Goal: Communication & Community: Answer question/provide support

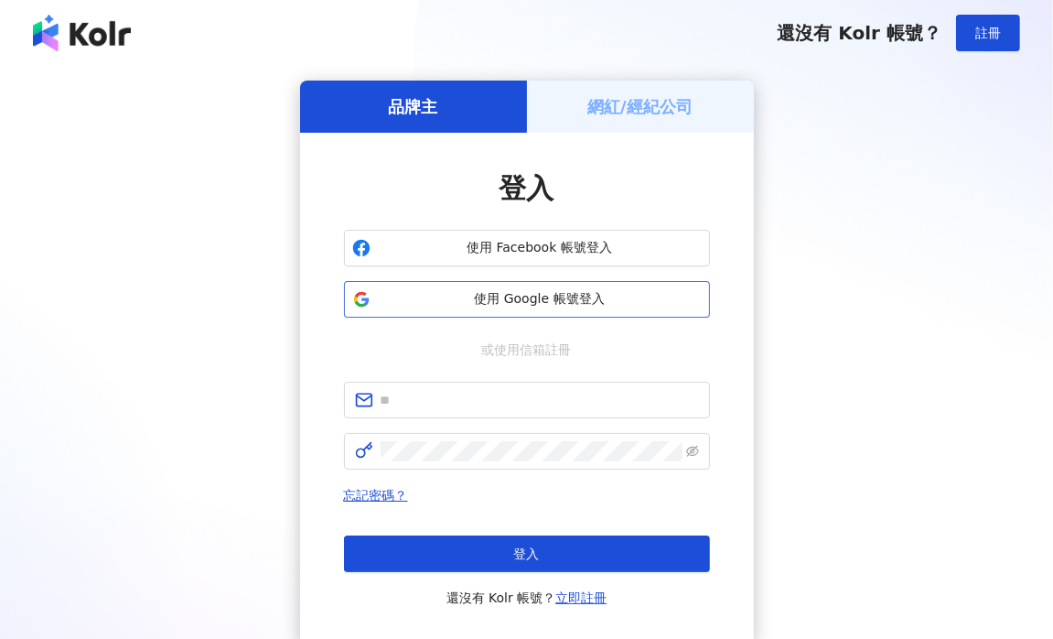
click at [502, 294] on span "使用 Google 帳號登入" at bounding box center [540, 299] width 324 height 18
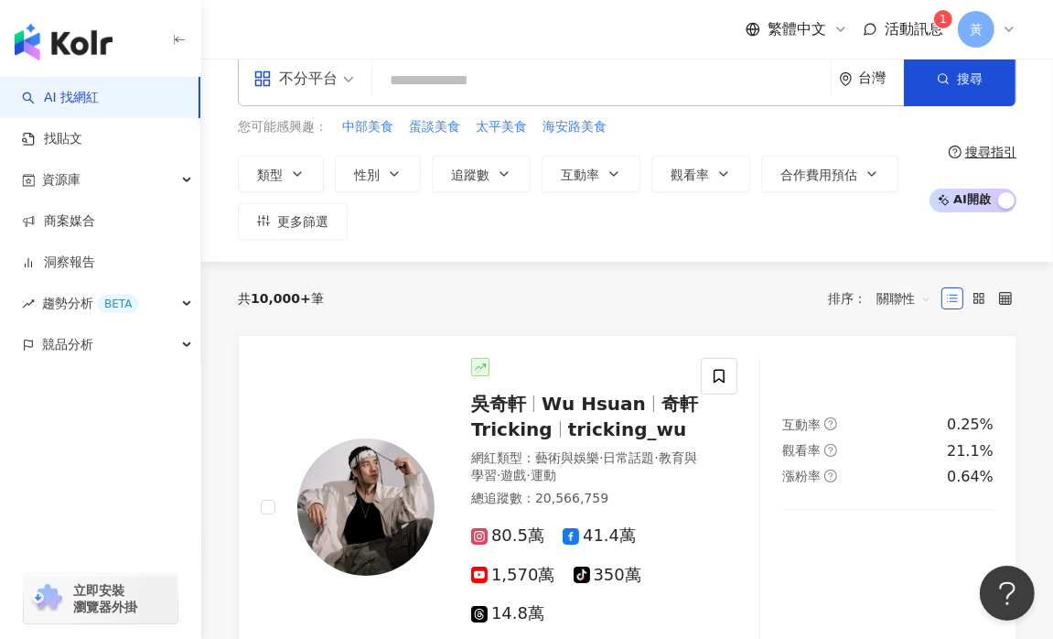
scroll to position [30, 0]
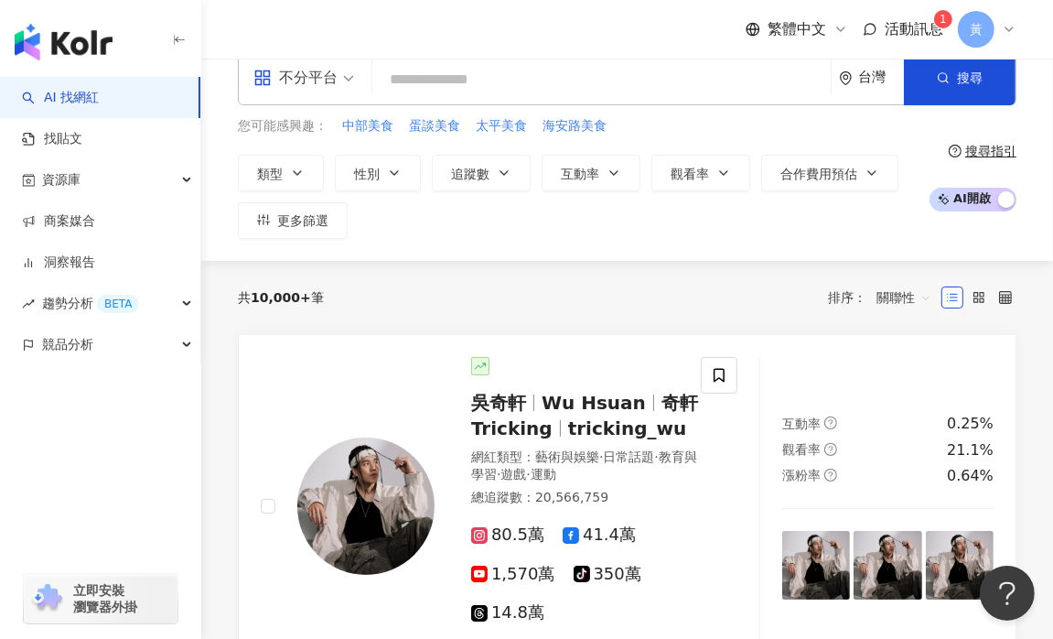
click at [918, 23] on span "活動訊息" at bounding box center [914, 28] width 59 height 17
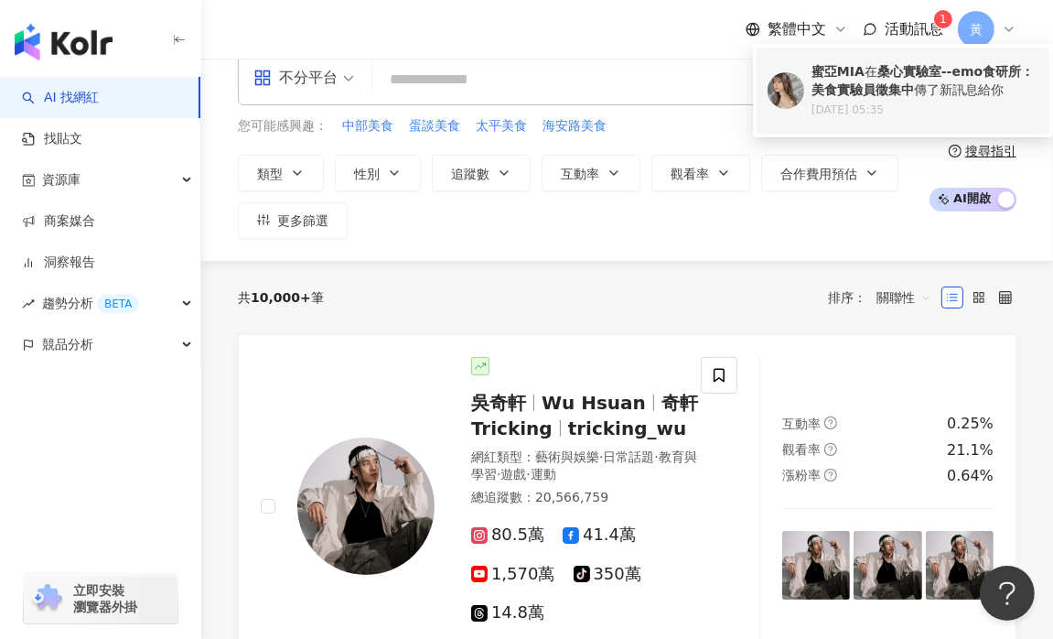
click at [884, 77] on b "桑心實驗室--emo食研所：美食實驗員徵集中" at bounding box center [922, 80] width 222 height 33
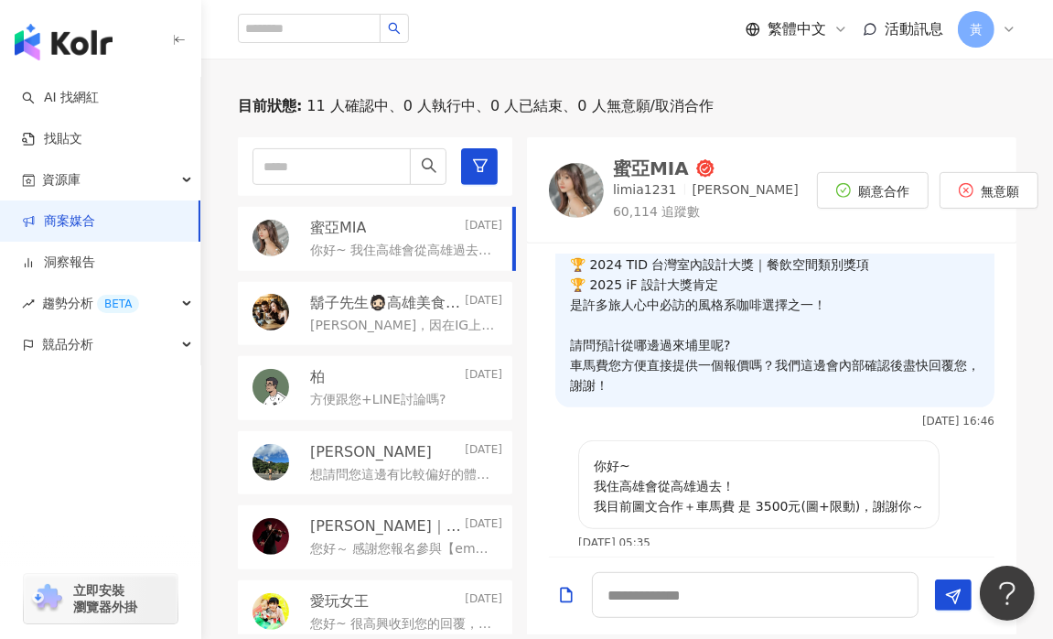
scroll to position [833, 0]
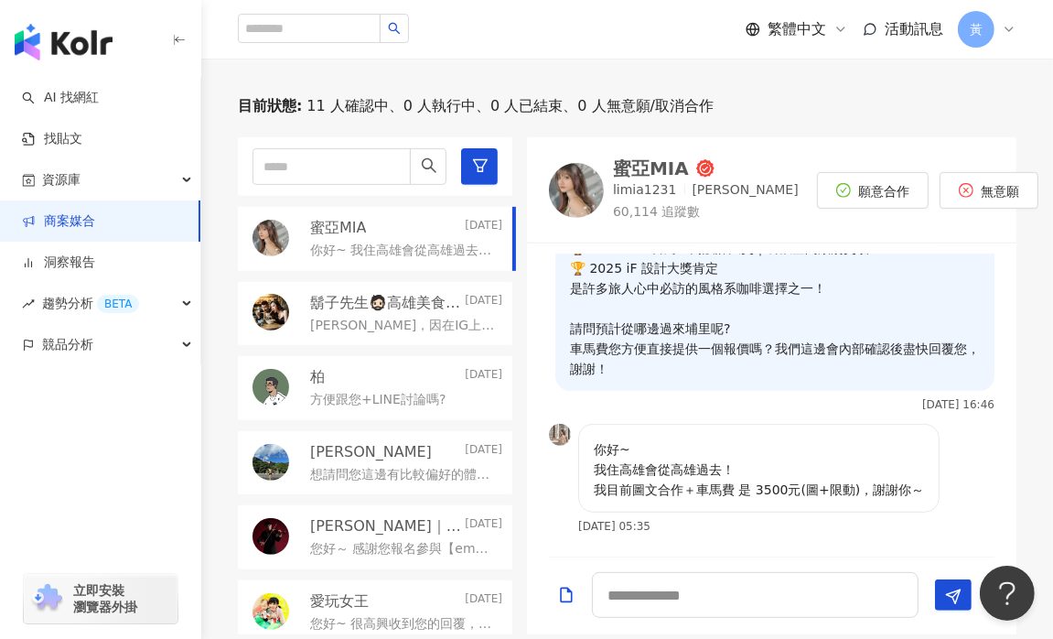
click at [996, 352] on div "體驗 桑心實驗室 emoLab 我們是一間結合 沙漠露營風格 × 情緒風味實驗 的療癒系咖啡空間 空間設計以自然光影與露營感場景為主軸，搭配自家設計的主餐、燉…" at bounding box center [771, 232] width 489 height 381
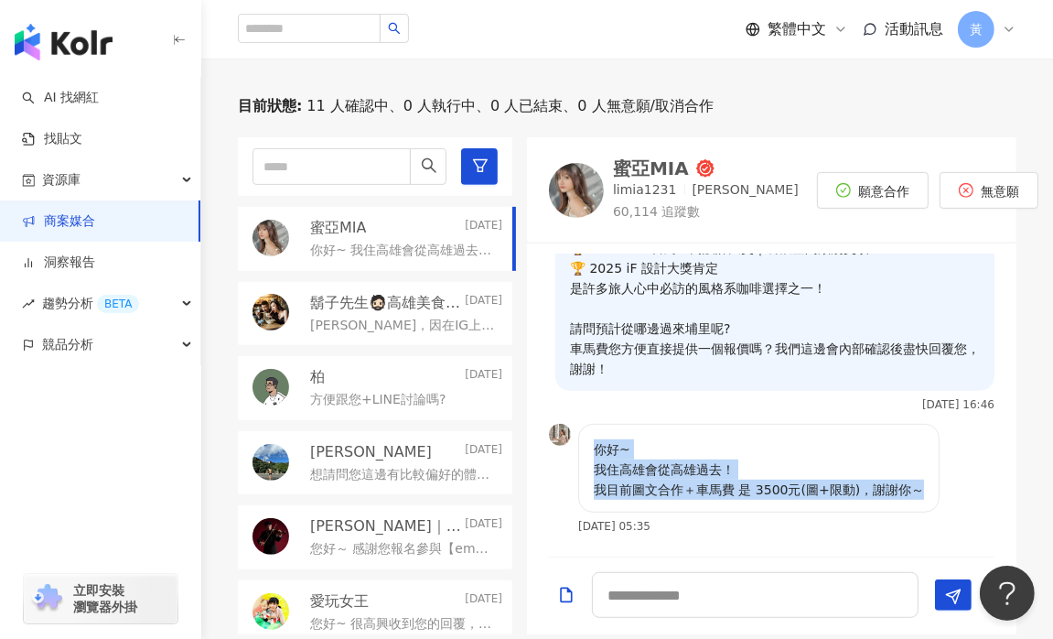
drag, startPoint x: 595, startPoint y: 445, endPoint x: 918, endPoint y: 484, distance: 326.1
click at [918, 484] on div "你好~ 我住高雄會從高雄過去！ 我目前圖文合作＋車馬費 是 3500元(圖+限動)，謝謝你～" at bounding box center [758, 468] width 361 height 89
copy p "你好~ 我住高雄會從高雄過去！ 我目前圖文合作＋車馬費 是 3500元(圖+限動)，謝謝你～"
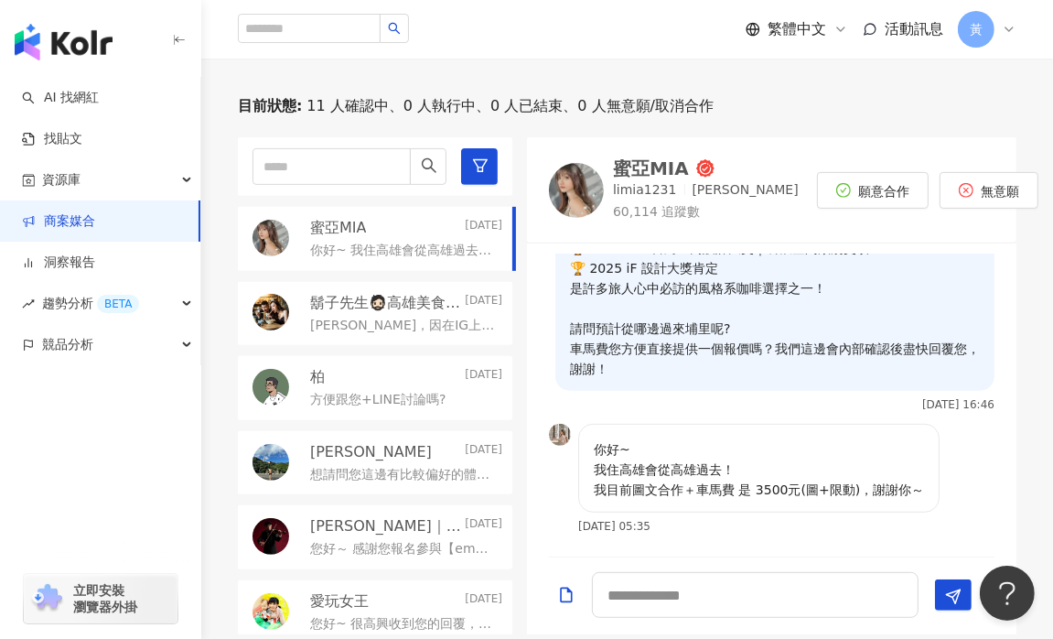
click at [873, 268] on div "您好～ 感謝您報名參與【emo 食研所 × 桑心實驗室 emoLab】體驗計畫 ☕🌵 這是一場結合「沙漠露營風格 × 情緒風味實驗」的美味旅程， 從主餐、燉飯…" at bounding box center [771, 399] width 489 height 313
click at [651, 172] on div "蜜亞MIA" at bounding box center [651, 168] width 76 height 18
click at [657, 601] on textarea at bounding box center [755, 595] width 327 height 46
paste textarea "**********"
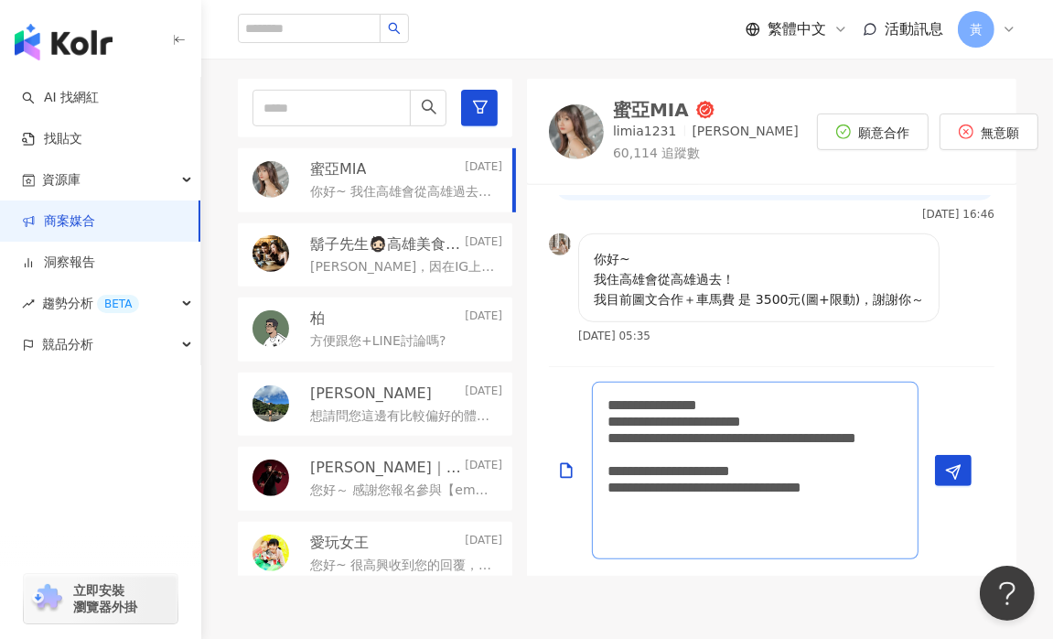
scroll to position [549, 0]
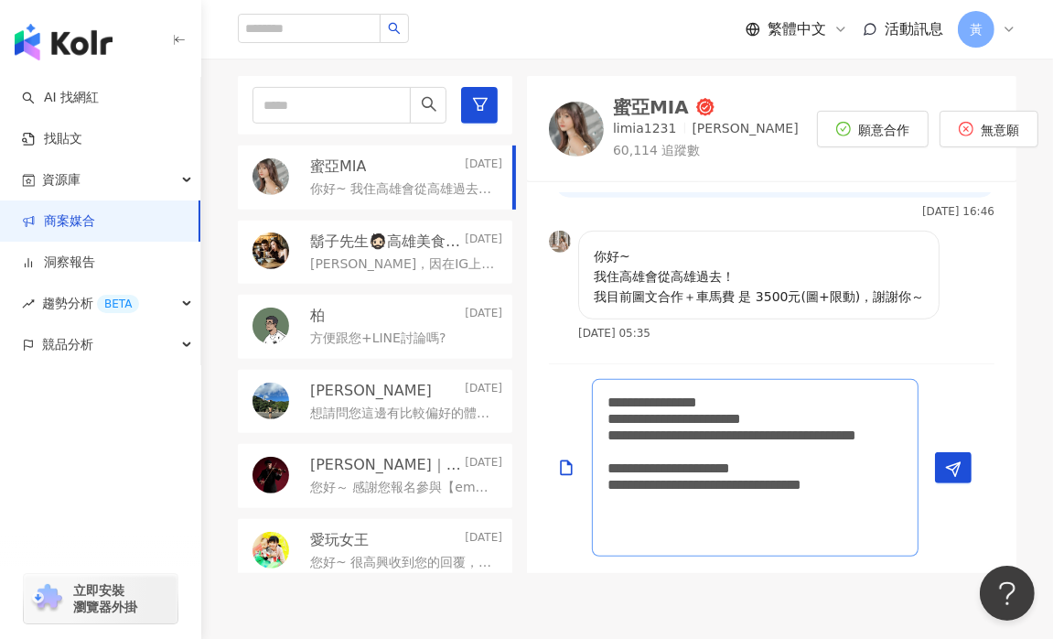
type textarea "**********"
click at [928, 476] on div "**********" at bounding box center [764, 467] width 431 height 177
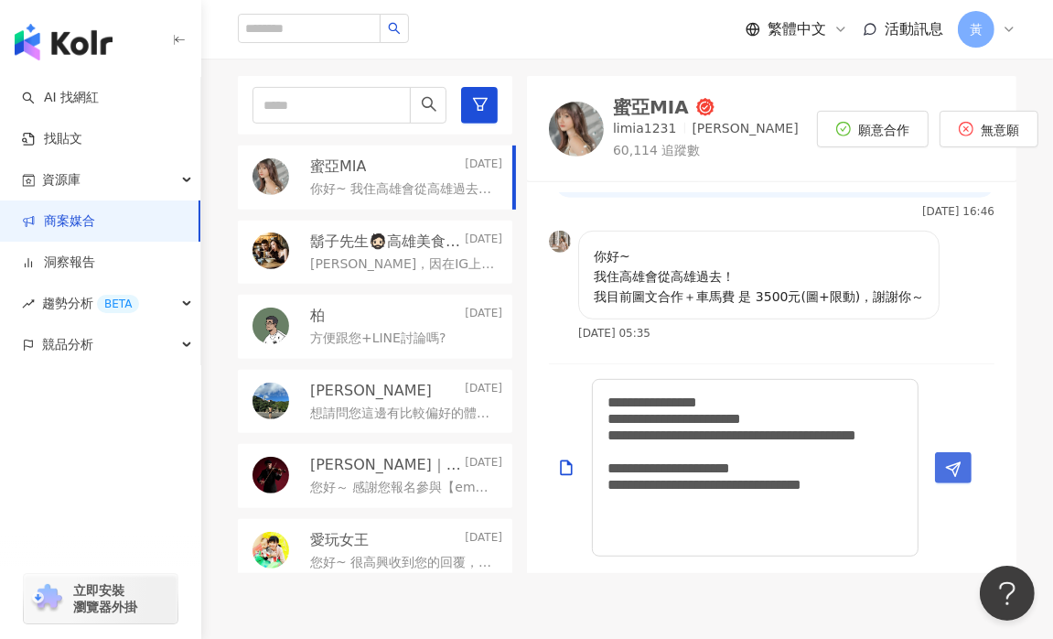
click at [936, 470] on button "Send" at bounding box center [953, 467] width 37 height 31
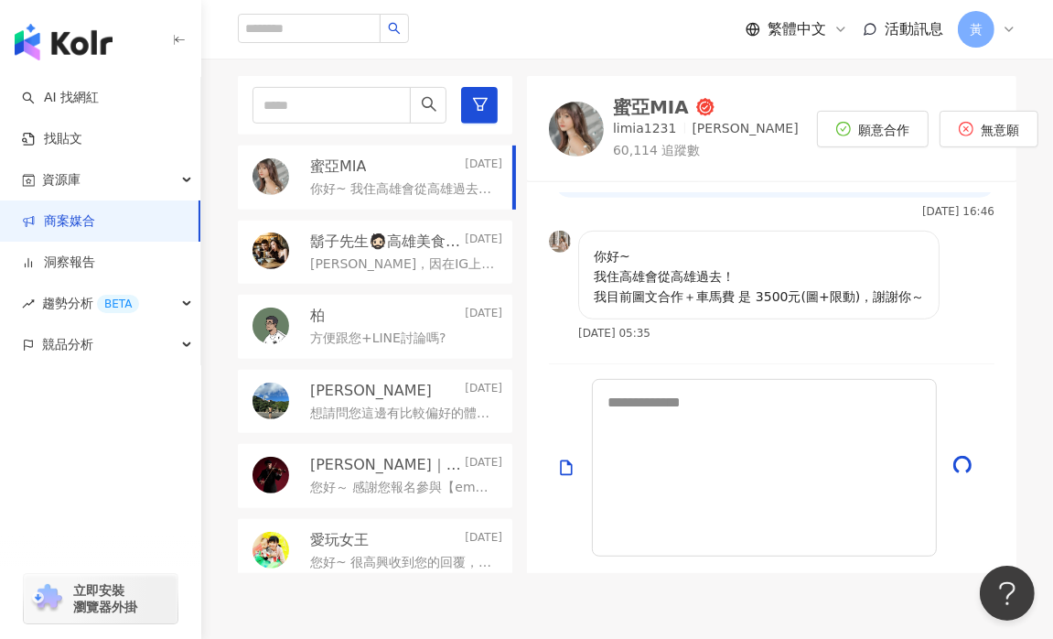
scroll to position [965, 0]
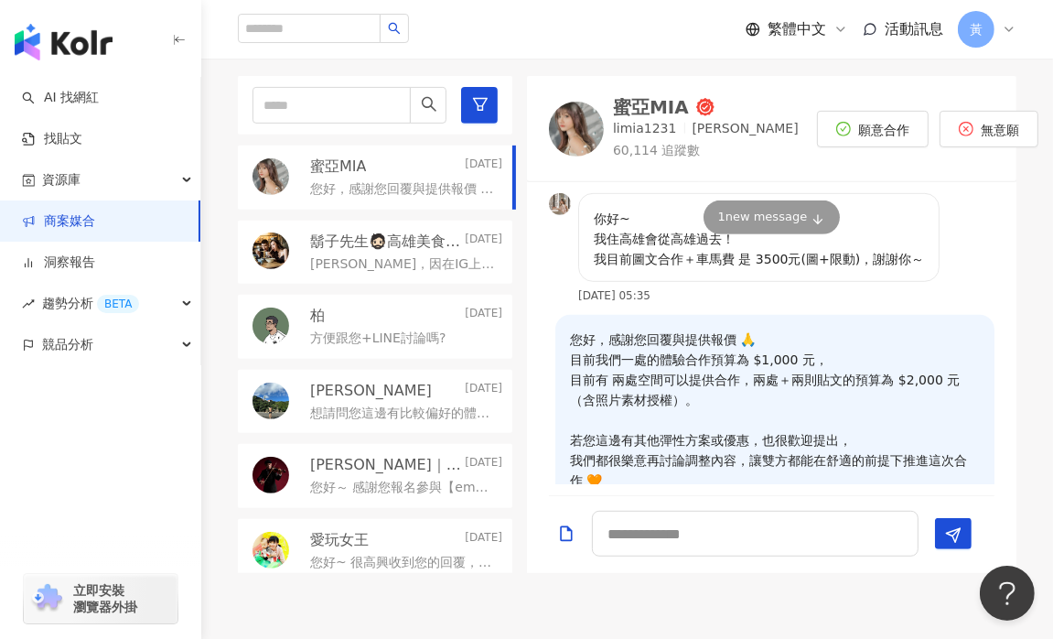
click at [396, 330] on p "方便跟您+LINE討論嗎?" at bounding box center [377, 338] width 135 height 18
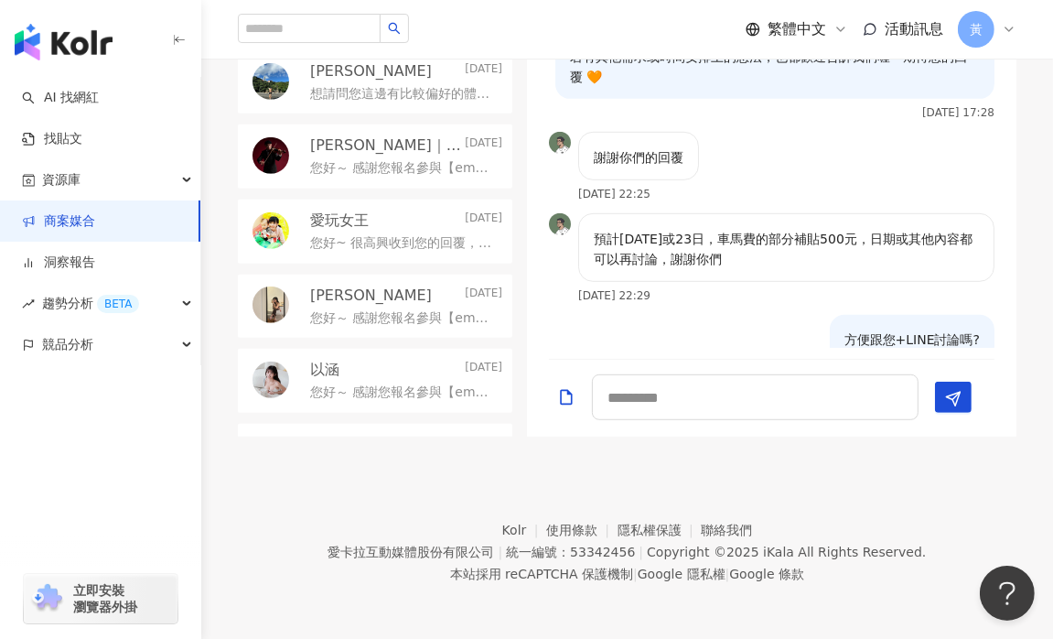
scroll to position [775, 0]
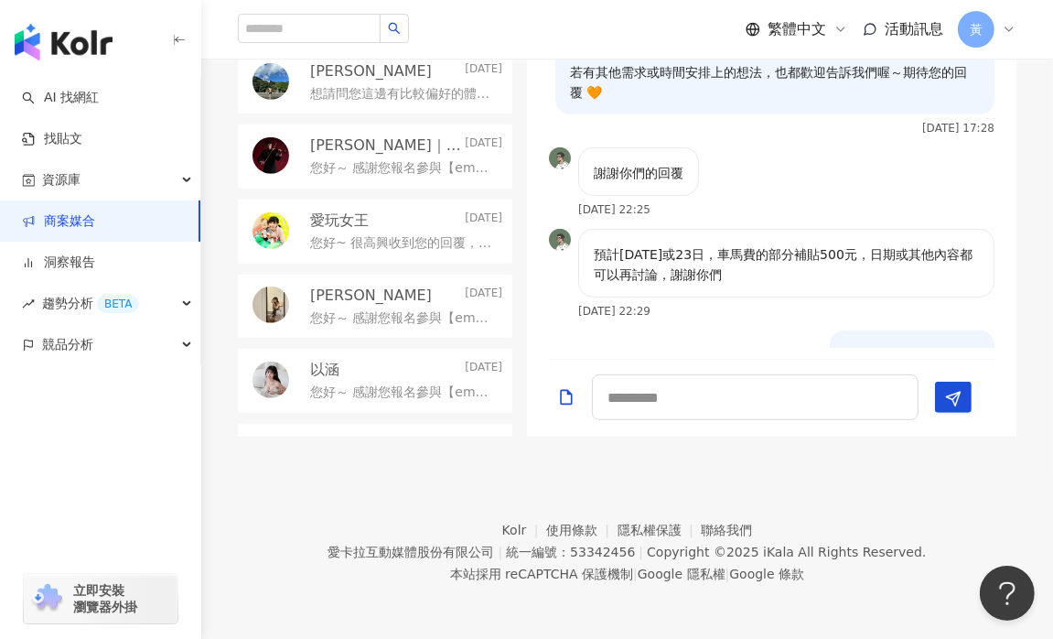
click at [560, 238] on img at bounding box center [560, 240] width 22 height 22
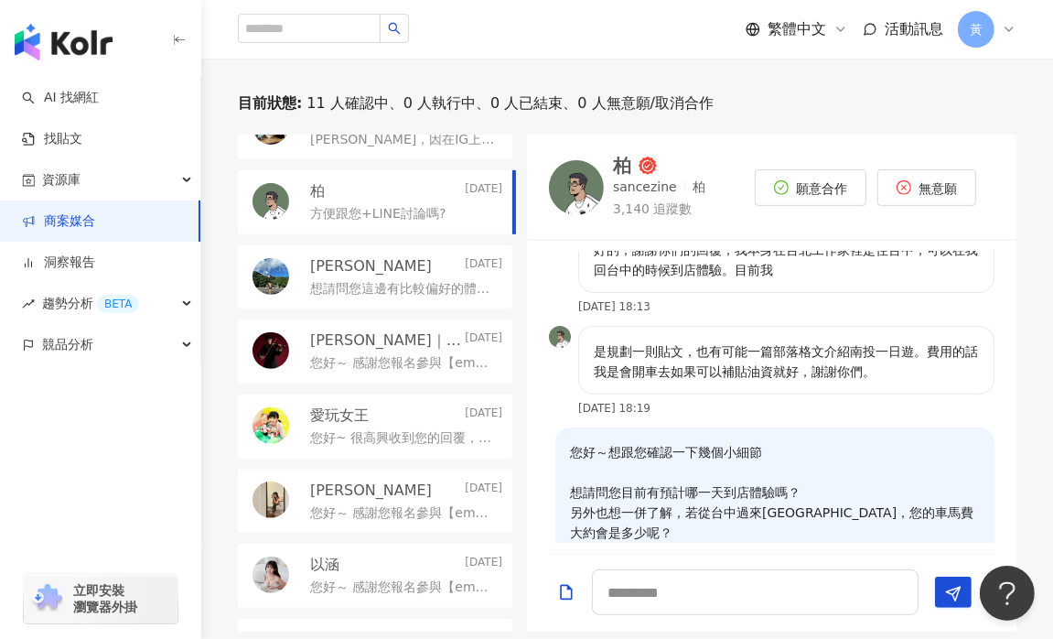
scroll to position [472, 0]
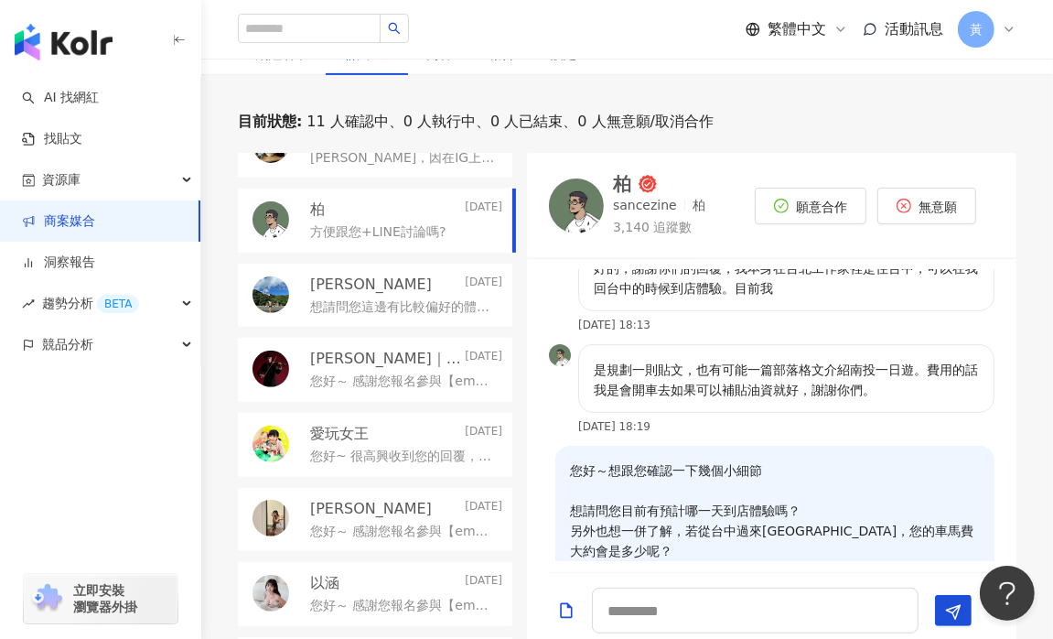
click at [567, 224] on img at bounding box center [576, 205] width 55 height 55
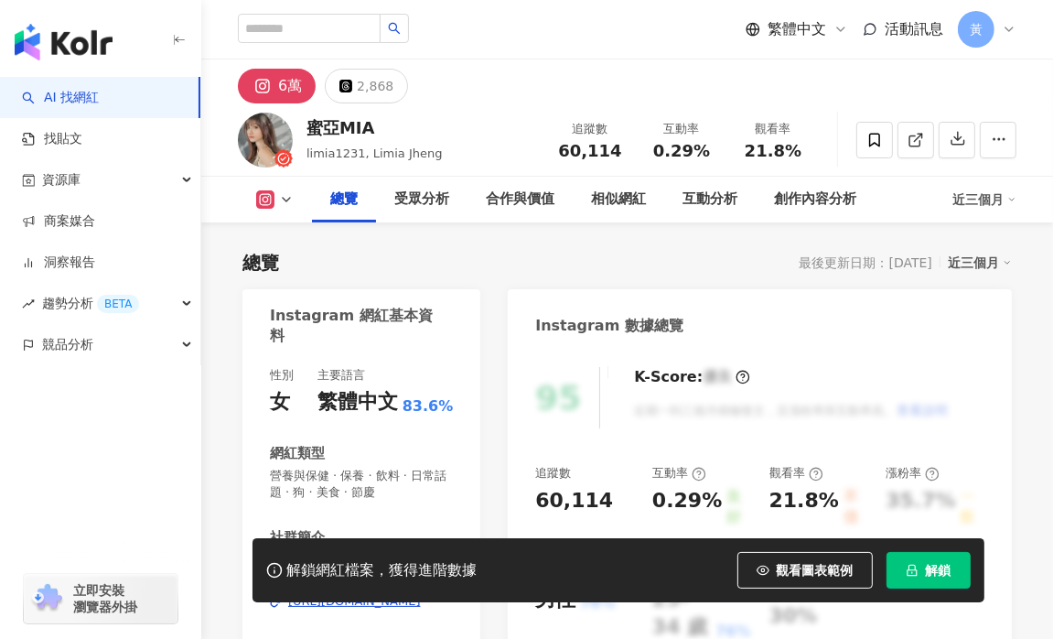
click at [914, 149] on span at bounding box center [915, 139] width 16 height 19
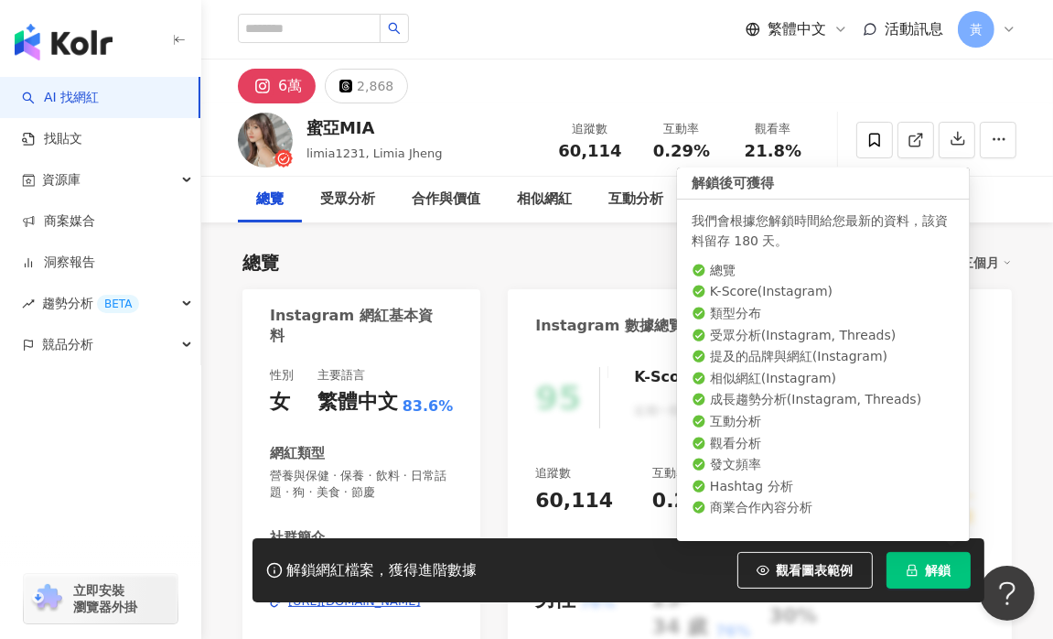
click at [922, 574] on button "解鎖" at bounding box center [928, 570] width 84 height 37
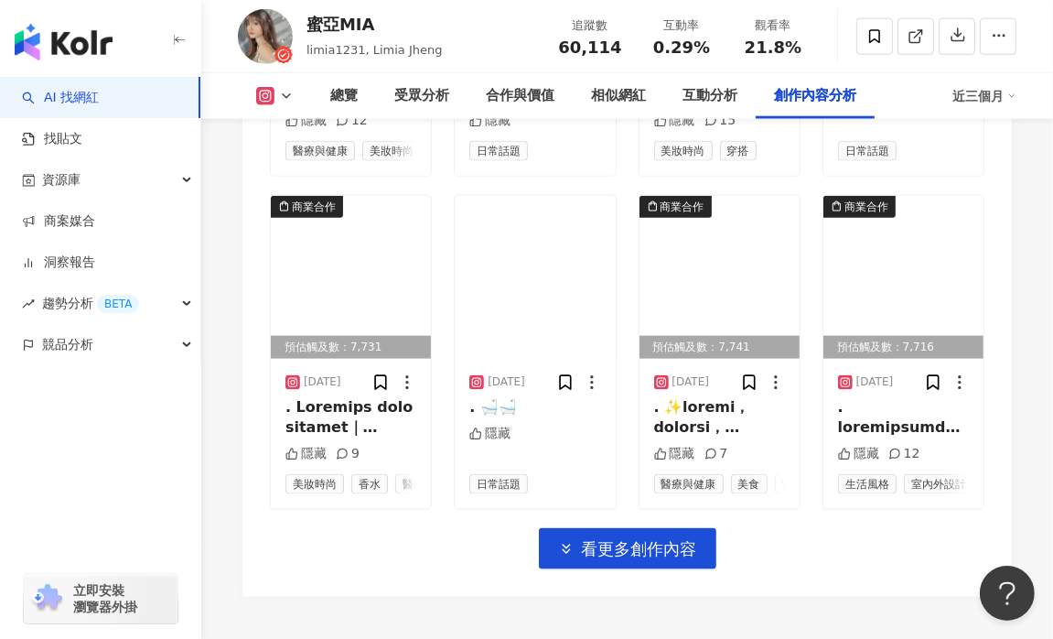
scroll to position [6921, 0]
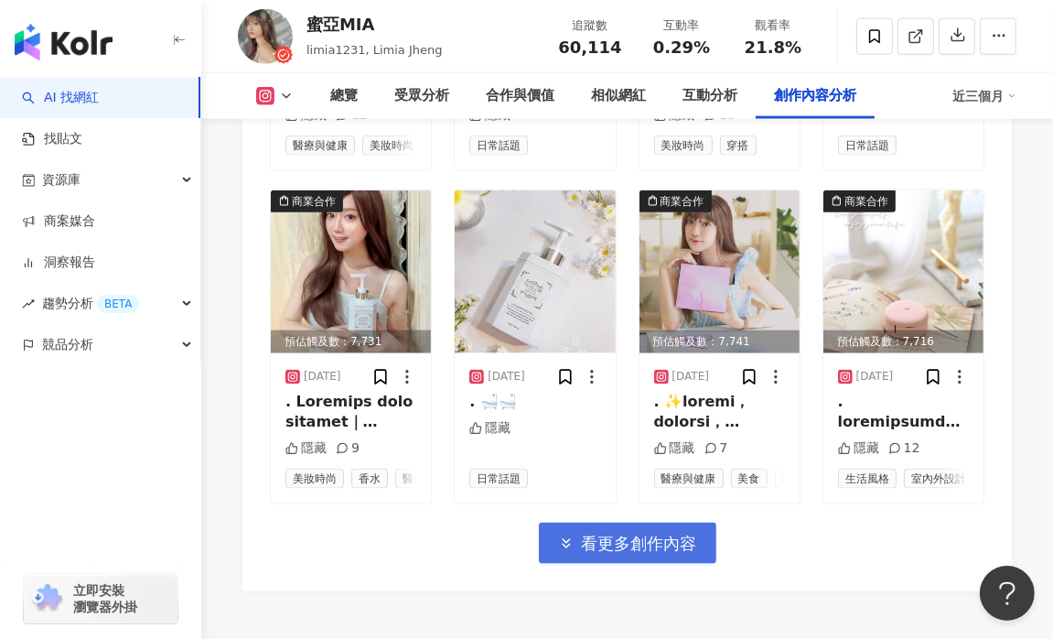
click at [642, 522] on button "看更多創作內容" at bounding box center [627, 542] width 177 height 41
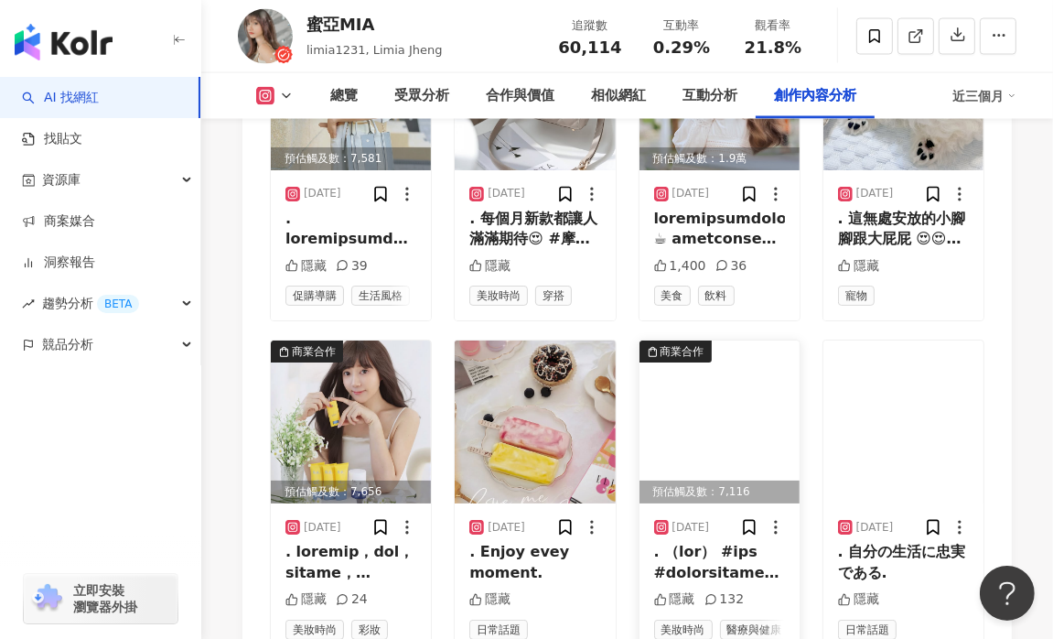
scroll to position [7805, 0]
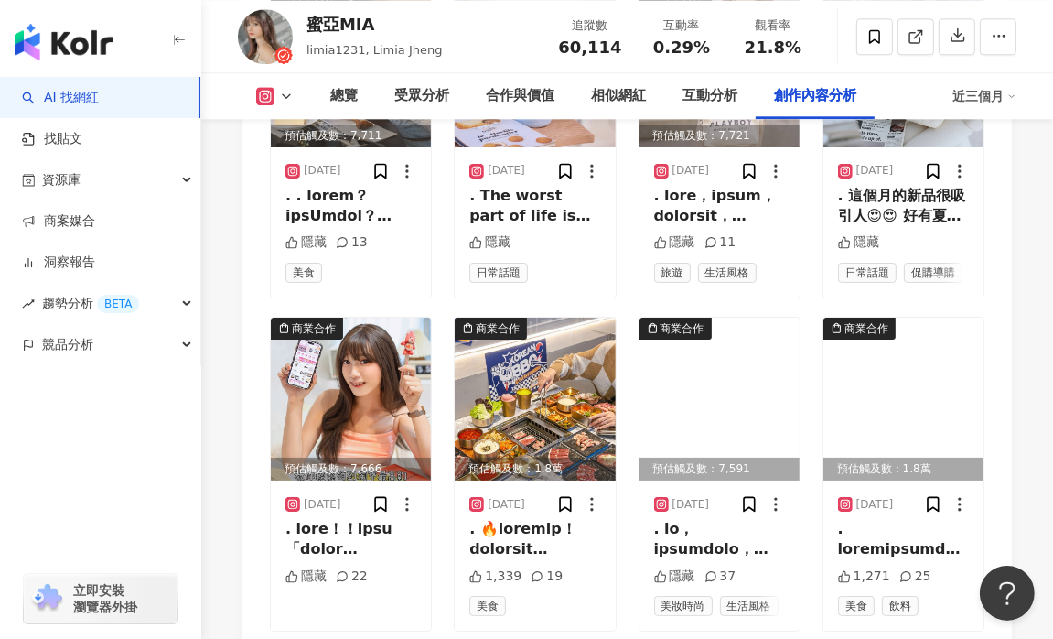
scroll to position [8934, 0]
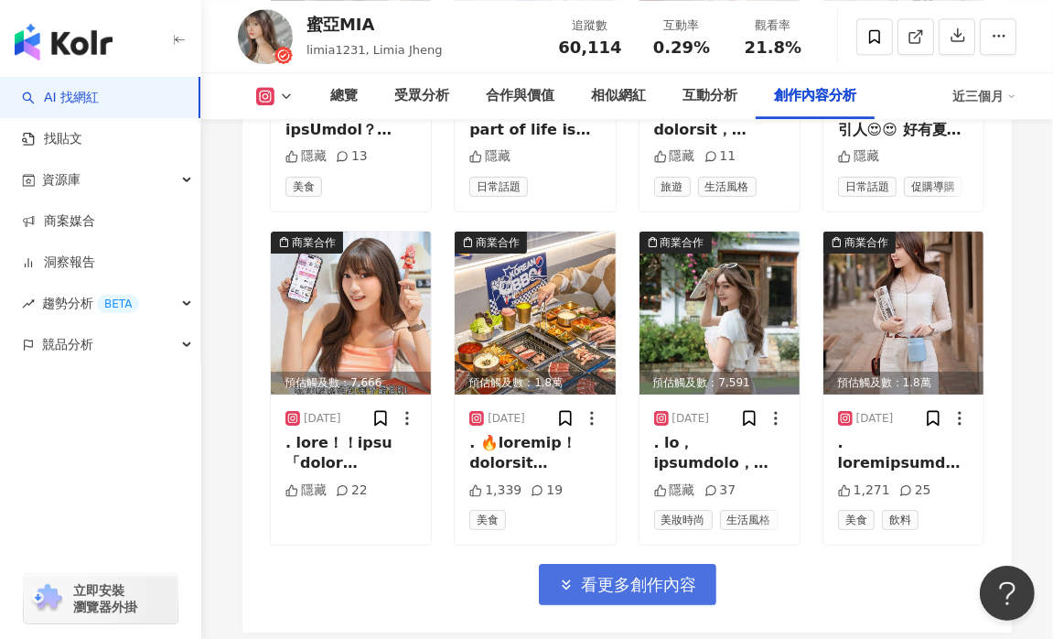
click at [662, 574] on span "看更多創作內容" at bounding box center [639, 584] width 115 height 20
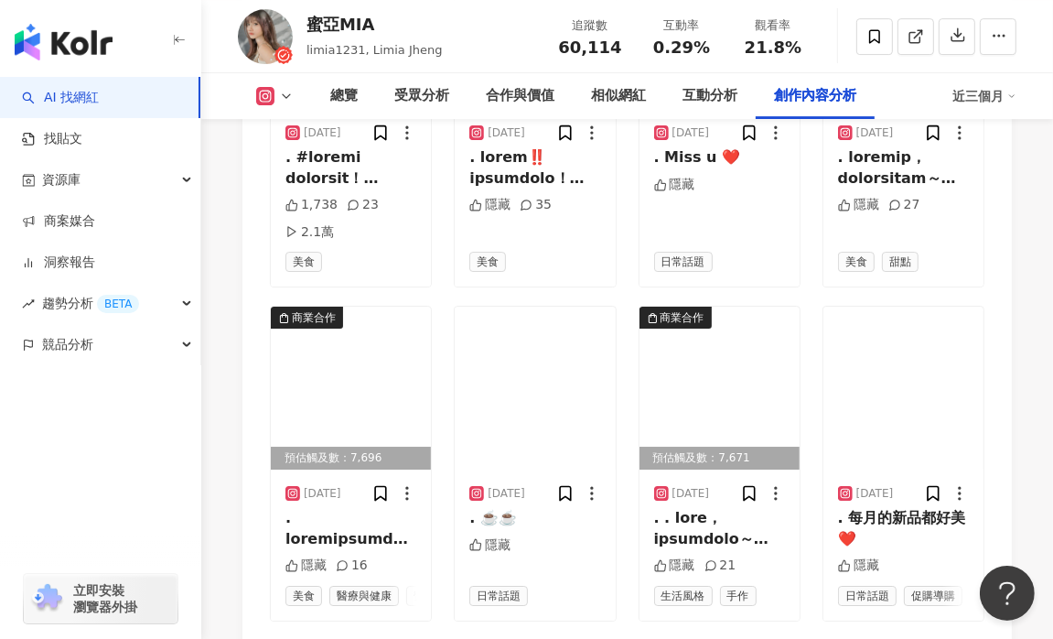
scroll to position [9909, 0]
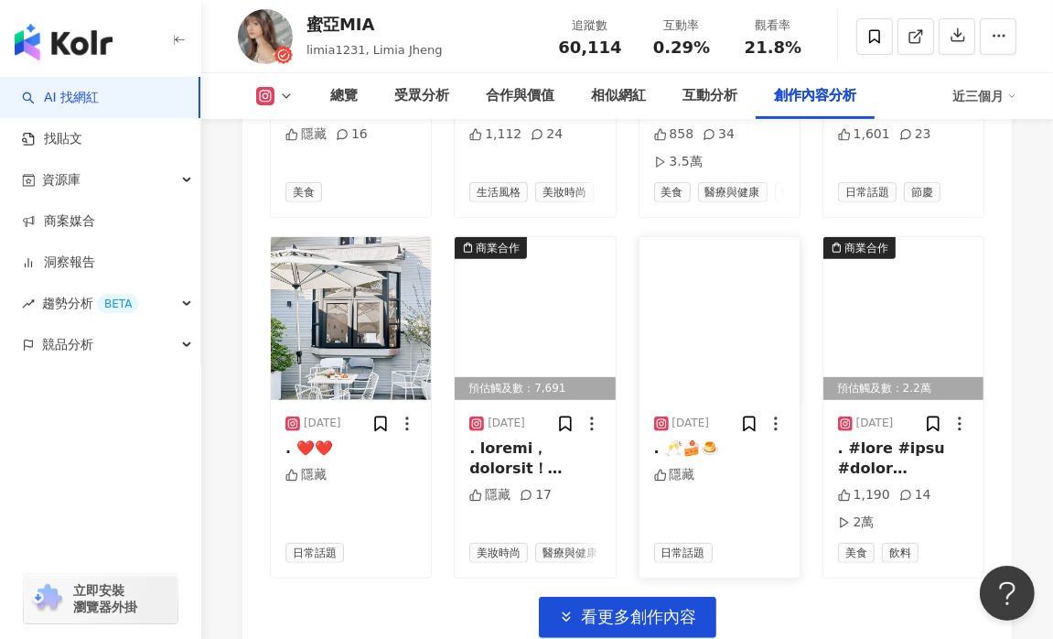
scroll to position [11038, 0]
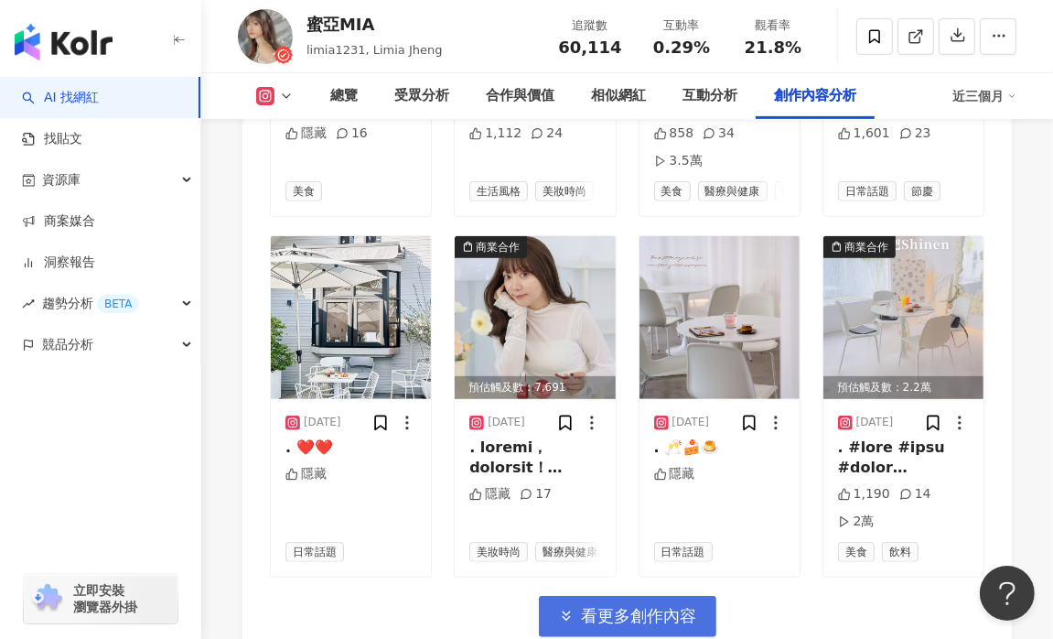
click at [699, 596] on button "看更多創作內容" at bounding box center [627, 616] width 177 height 41
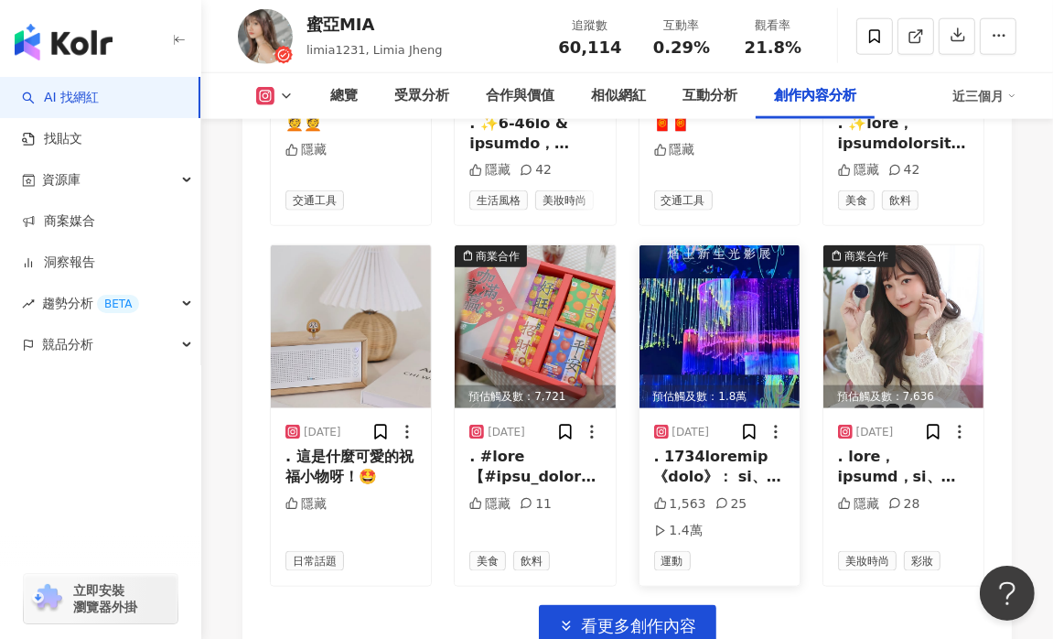
scroll to position [12104, 0]
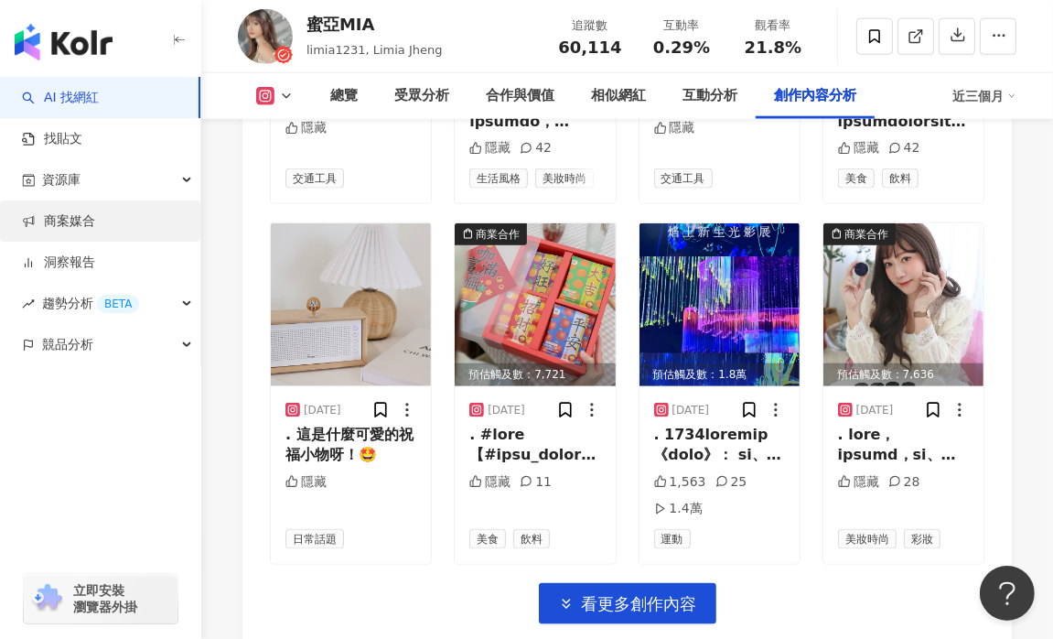
click at [81, 216] on link "商案媒合" at bounding box center [58, 221] width 73 height 18
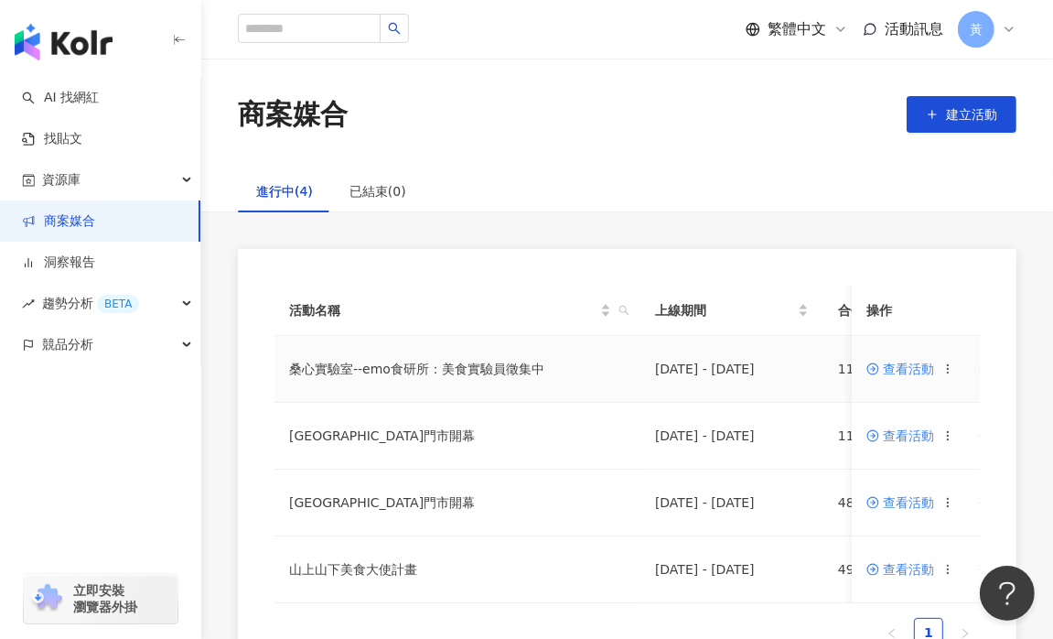
click at [905, 380] on td "查看活動" at bounding box center [916, 369] width 128 height 67
click at [906, 370] on span "查看活動" at bounding box center [900, 368] width 68 height 13
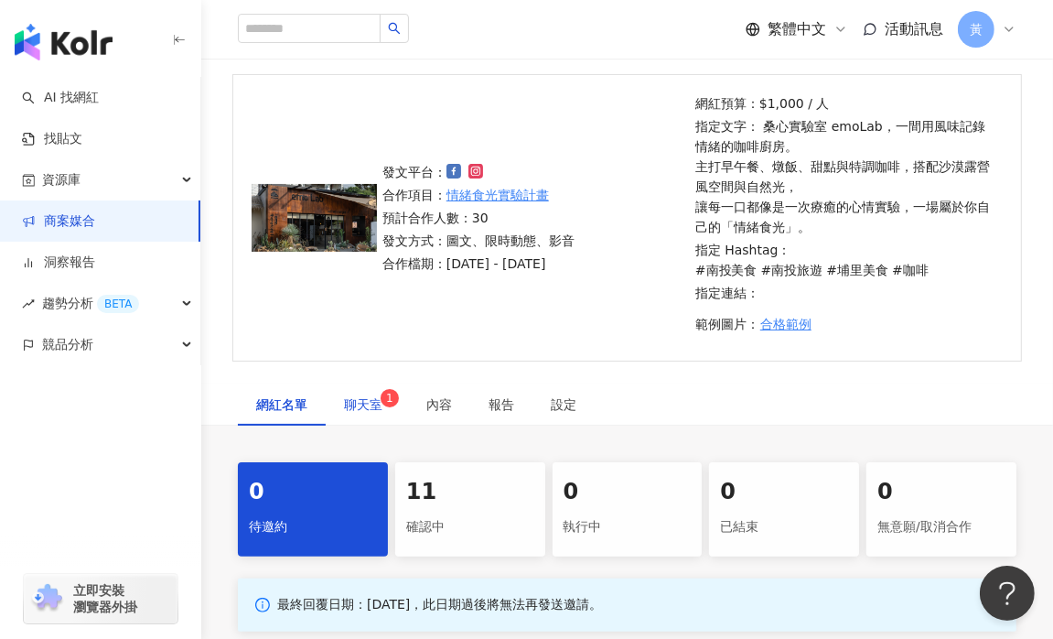
click at [374, 398] on span "聊天室 1" at bounding box center [367, 404] width 46 height 13
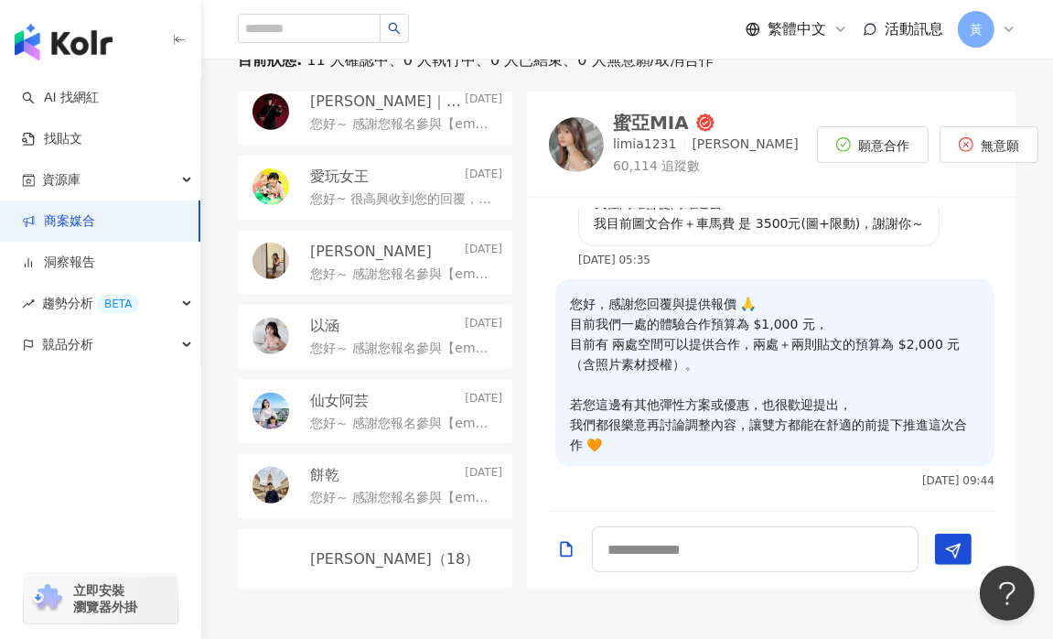
scroll to position [549, 0]
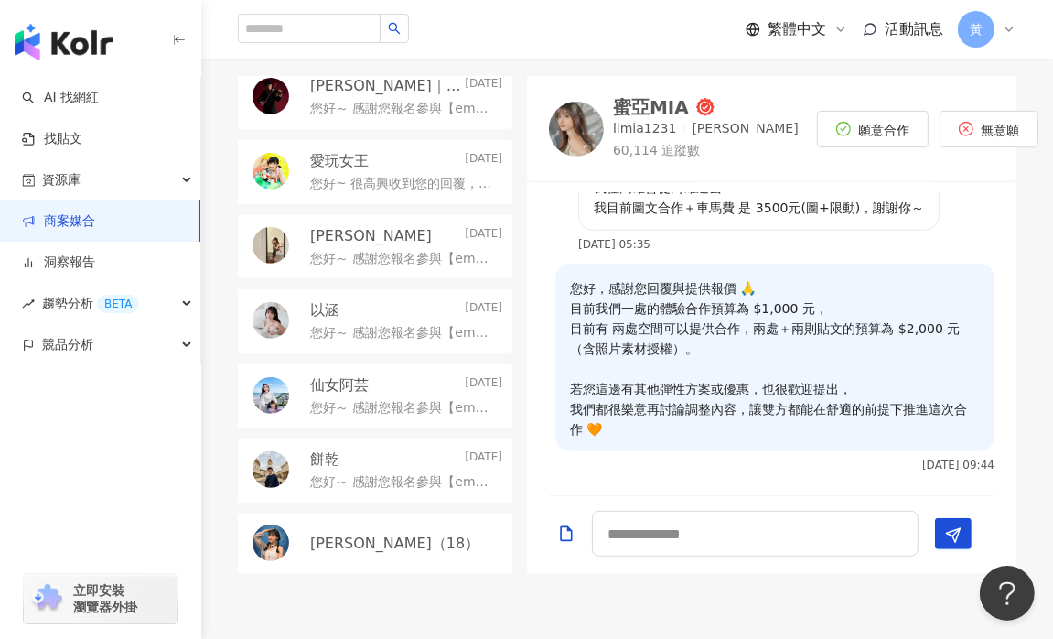
click at [370, 482] on p "您好～ 感謝您報名參與【emo 食研所 × 桑心實驗室 emoLab】體驗計畫 ☕🌵 這是一場結合 沙漠露營風格 × 情緒風味實驗 的美味旅程， 從 主餐、燉…" at bounding box center [402, 482] width 185 height 18
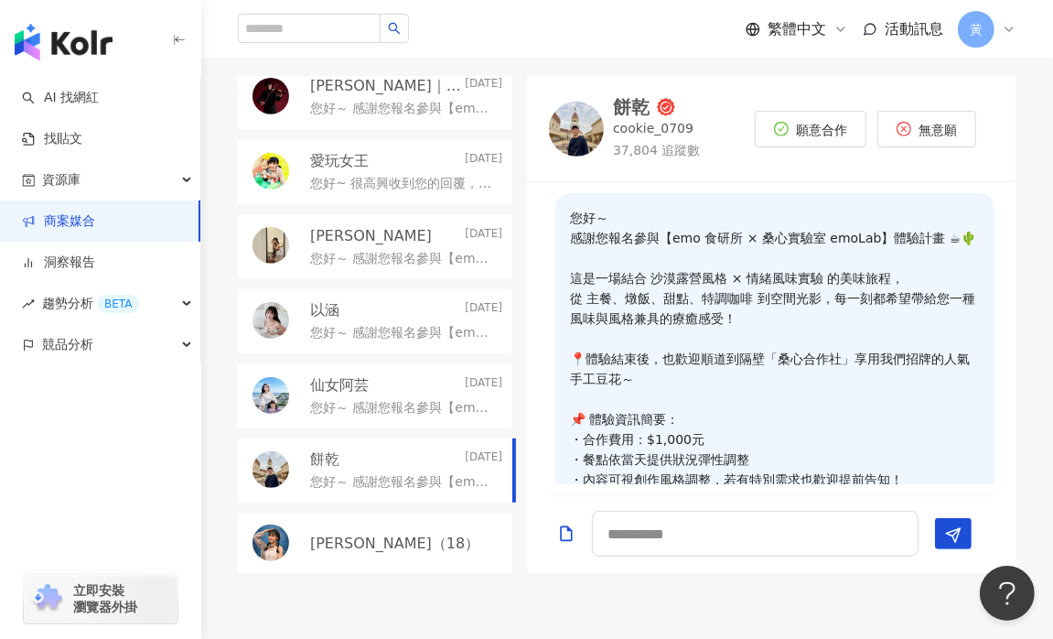
drag, startPoint x: 499, startPoint y: 458, endPoint x: 520, endPoint y: 210, distance: 248.7
click at [520, 210] on div "蜜亞MIA [DATE] 您好，感謝您回覆與提供報價 🙏 目前我們一處的體驗合作預算為 $1,000 元， 目前有 兩處空間可以提供合作，兩處＋兩則貼文的預算…" at bounding box center [382, 324] width 289 height 497
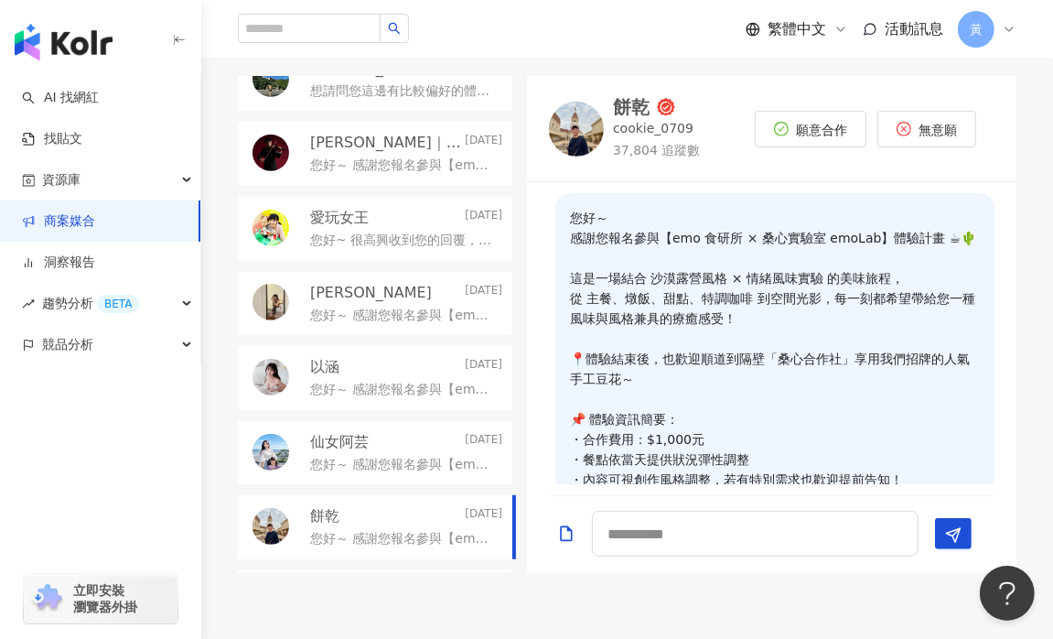
scroll to position [287, 0]
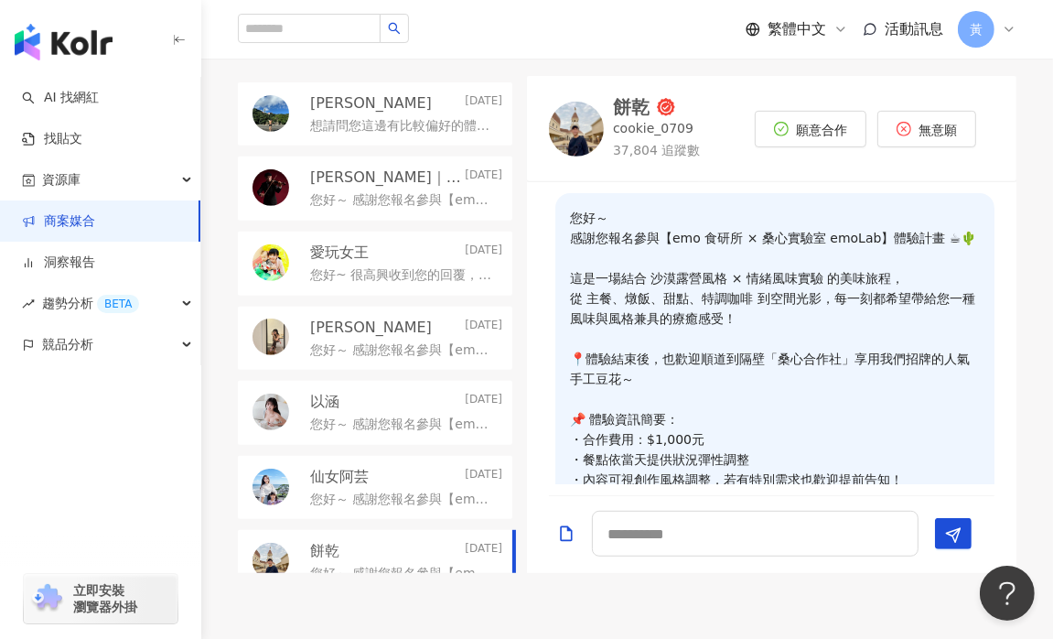
click at [504, 308] on div "[PERSON_NAME] [DATE] 您好～ 感謝您報名參與【emo 食研所 × 桑心實驗室 emoLab】體驗計畫 ☕🌵 這是一場結合「沙漠露營風格 ×…" at bounding box center [382, 338] width 289 height 64
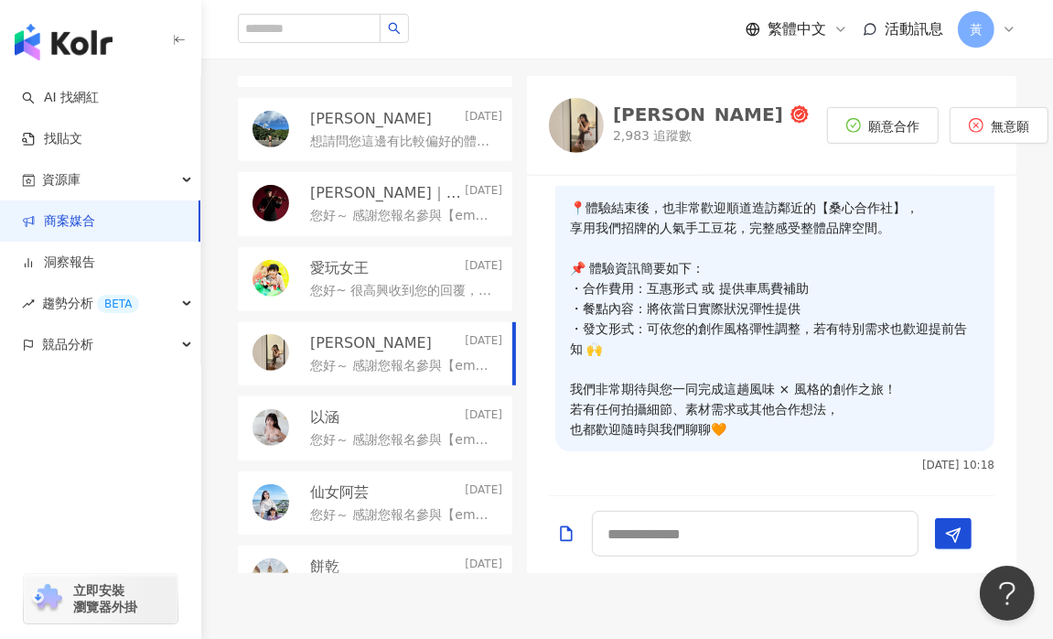
scroll to position [256, 0]
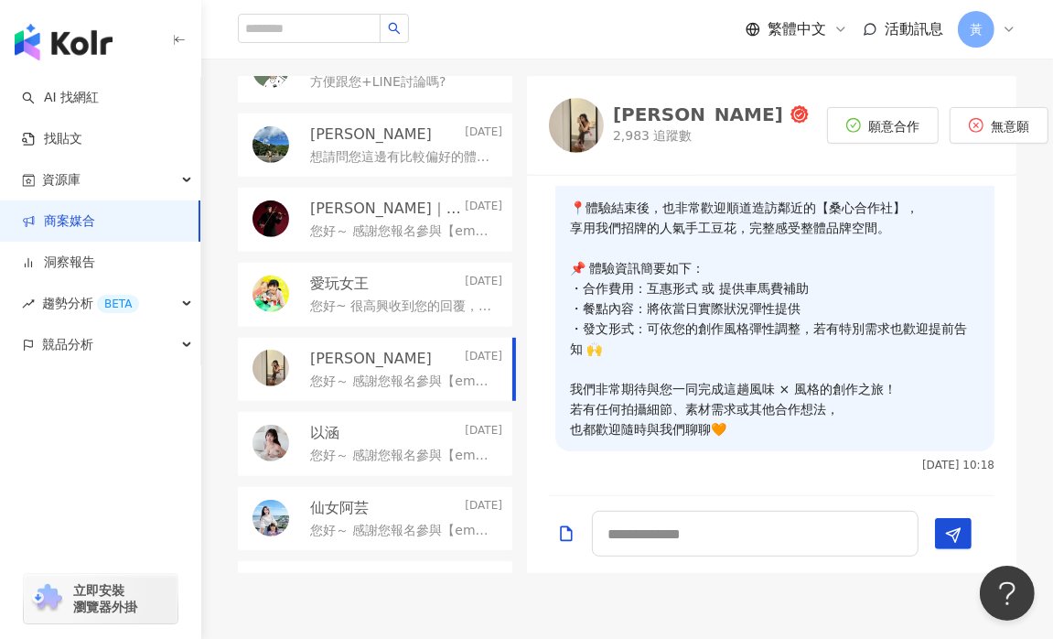
click at [420, 284] on div "愛玩女王 [DATE]" at bounding box center [406, 284] width 192 height 20
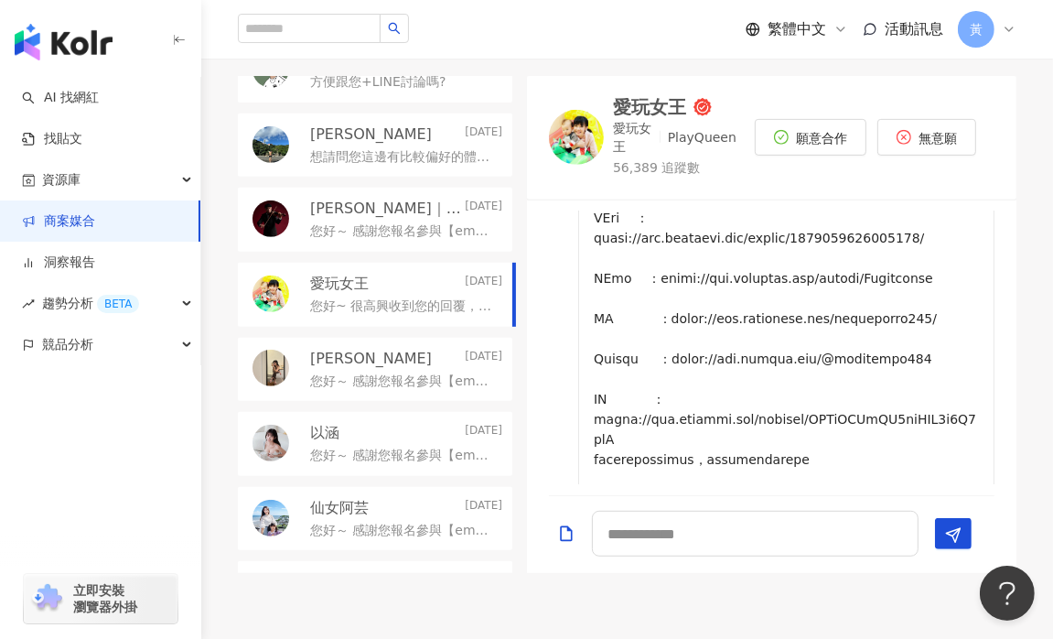
click at [349, 235] on p "您好～ 感謝您報名參與【emo 食研所 × 桑心實驗室 emoLab】體驗計畫 ☕🌵 這是一場結合「沙漠露營風格 × 情緒風味實驗」的美味旅程， 從主餐、燉飯…" at bounding box center [402, 231] width 185 height 18
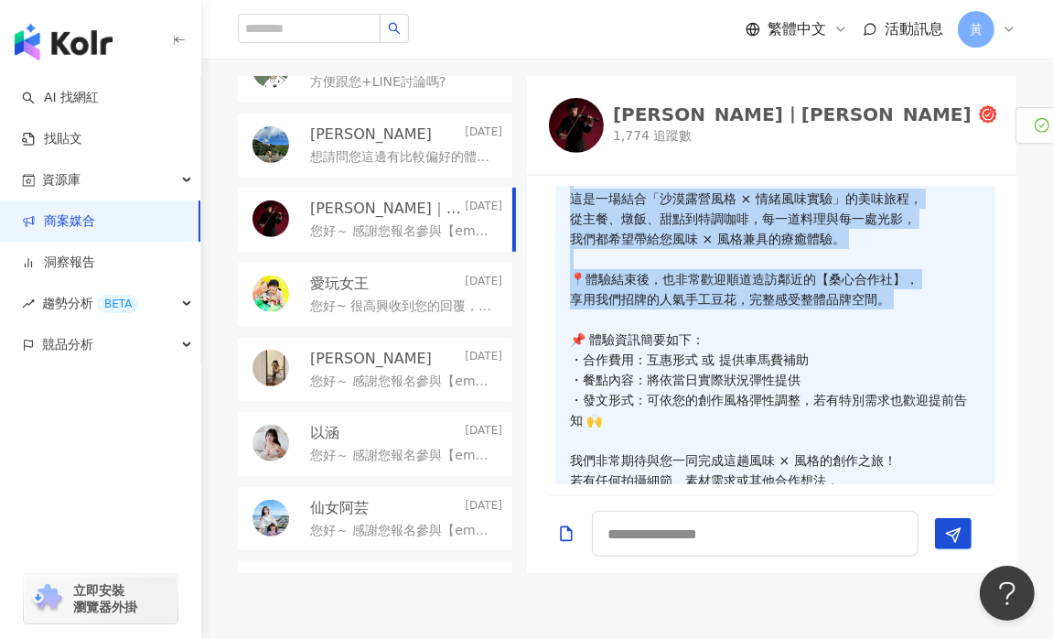
scroll to position [165, 0]
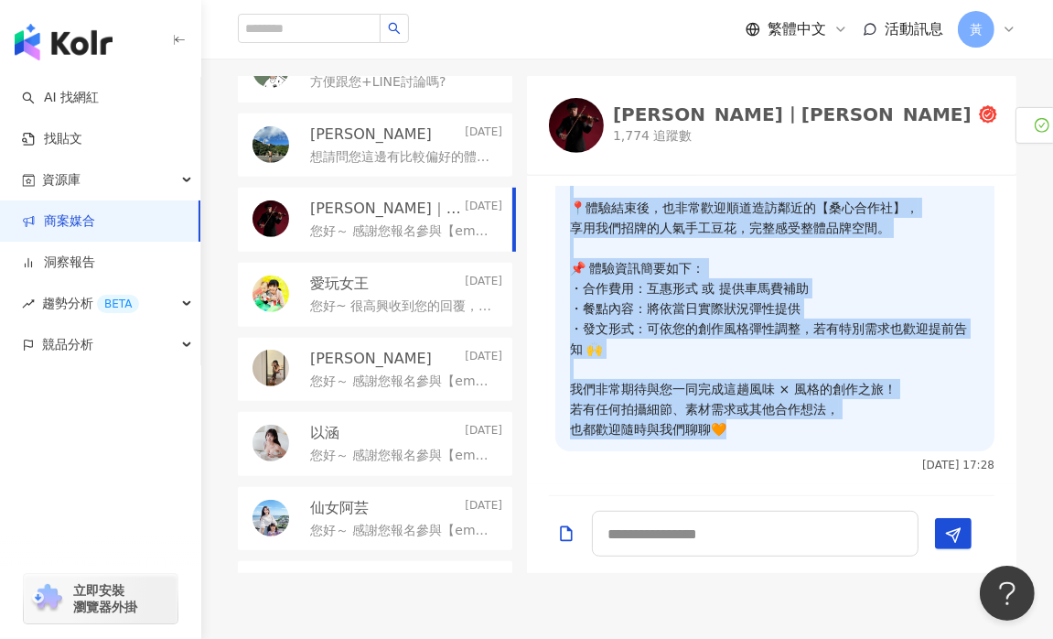
drag, startPoint x: 560, startPoint y: 209, endPoint x: 846, endPoint y: 442, distance: 368.7
click at [846, 442] on div "您好～ 感謝您報名參與【emo 食研所 × 桑心實驗室 emoLab】體驗計畫 ☕🌵 這是一場結合「沙漠露營風格 × 情緒風味實驗」的美味旅程， 從主餐、燉飯…" at bounding box center [774, 246] width 439 height 409
copy p "您好～ 感謝您報名參與【emo 食研所 × 桑心實驗室 emoLab】體驗計畫 ☕🌵 這是一場結合「沙漠露營風格 × 情緒風味實驗」的美味旅程， 從主餐、燉飯…"
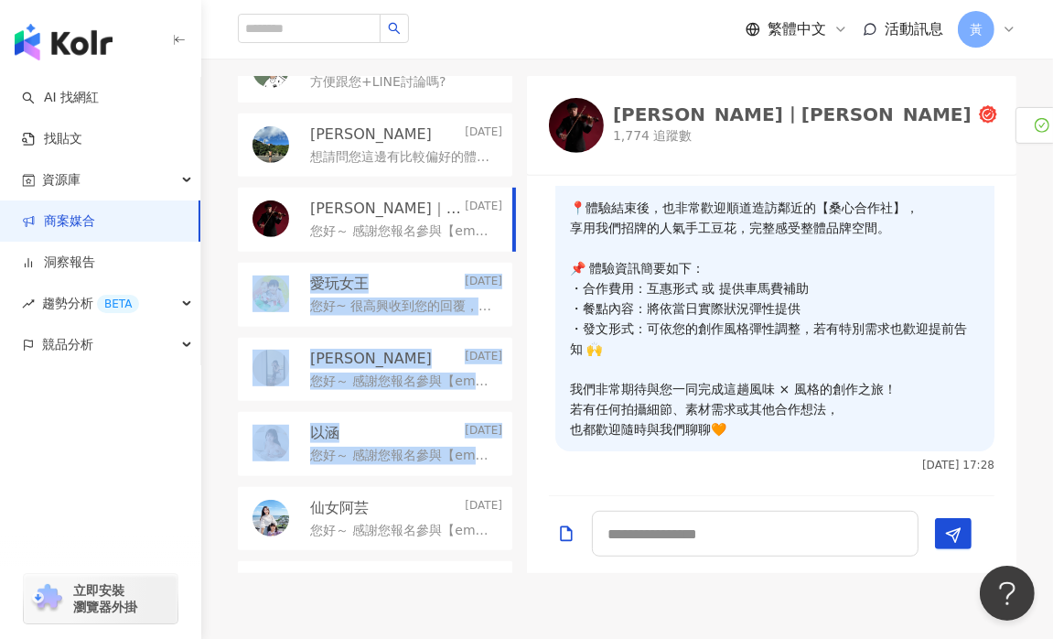
drag, startPoint x: 500, startPoint y: 230, endPoint x: 505, endPoint y: 449, distance: 219.6
click at [505, 449] on div "蜜亞MIA [DATE] 您好，感謝您回覆與提供報價 🙏 目前我們一處的體驗合作預算為 $1,000 元， 目前有 兩處空間可以提供合作，兩處＋兩則貼文的預算…" at bounding box center [382, 324] width 289 height 497
click at [504, 467] on div "以涵 [DATE] 您好～ 感謝您報名參與【emo 食研所 × 桑心實驗室 emoLab】體驗計畫 ☕🌵 這是一場結合「沙漠露營風格 × 情緒風味實驗」的美味…" at bounding box center [382, 444] width 289 height 64
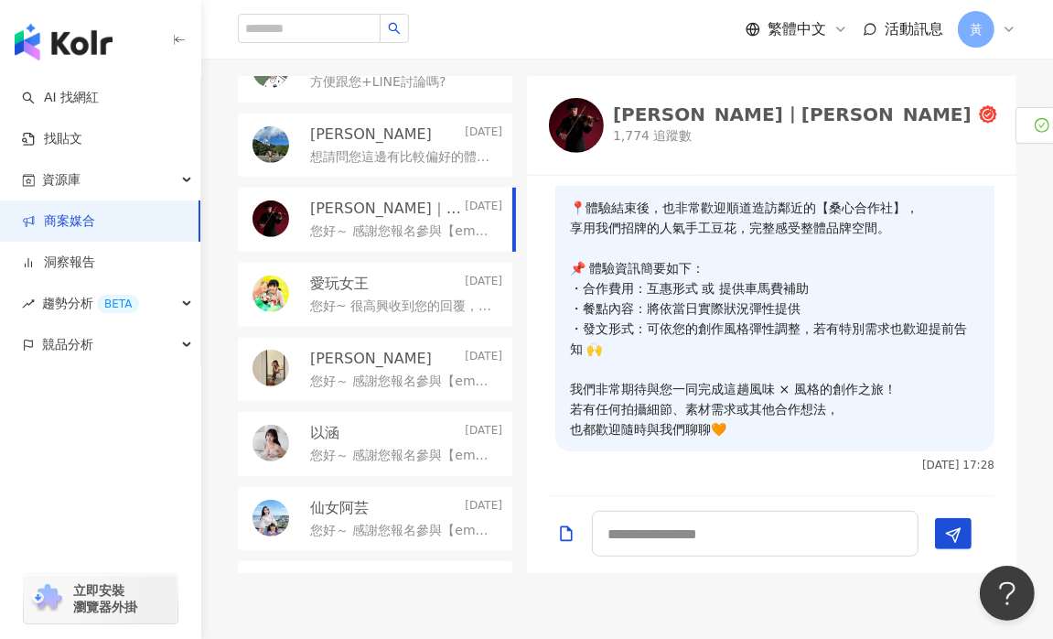
scroll to position [171, 0]
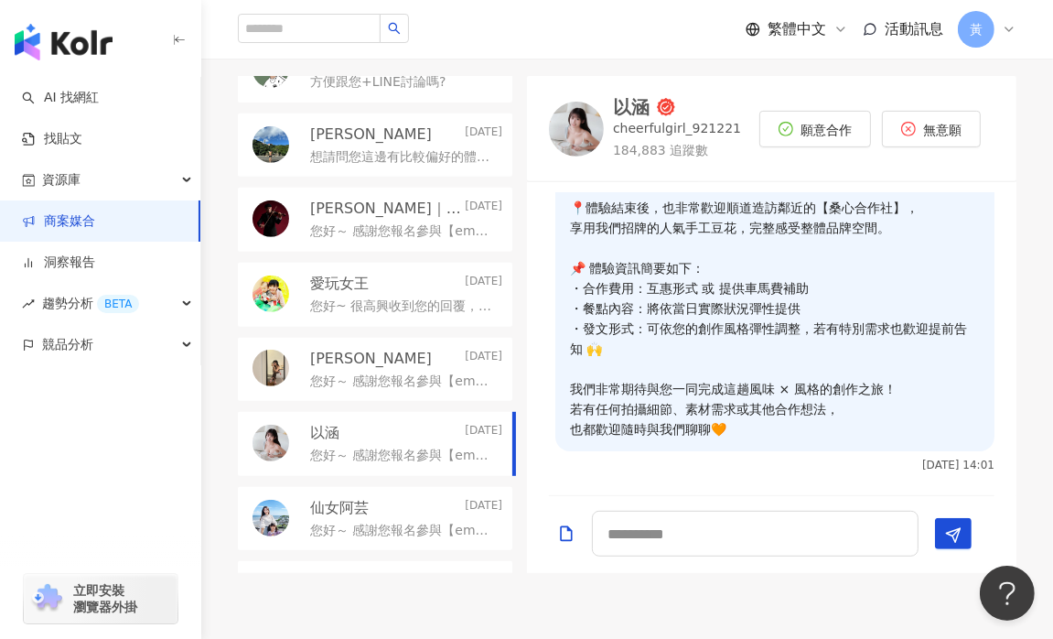
click at [504, 483] on div "蜜亞MIA [DATE] 您好，感謝您回覆與提供報價 🙏 目前我們一處的體驗合作預算為 $1,000 元， 目前有 兩處空間可以提供合作，兩處＋兩則貼文的預算…" at bounding box center [382, 324] width 289 height 497
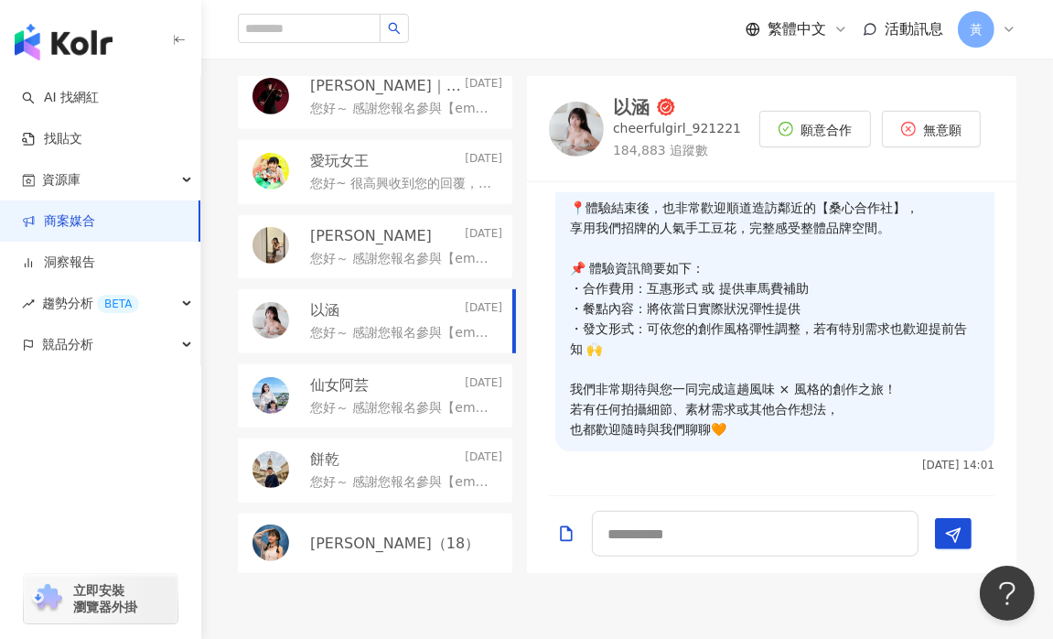
click at [384, 550] on div "[PERSON_NAME]（18）" at bounding box center [406, 543] width 192 height 20
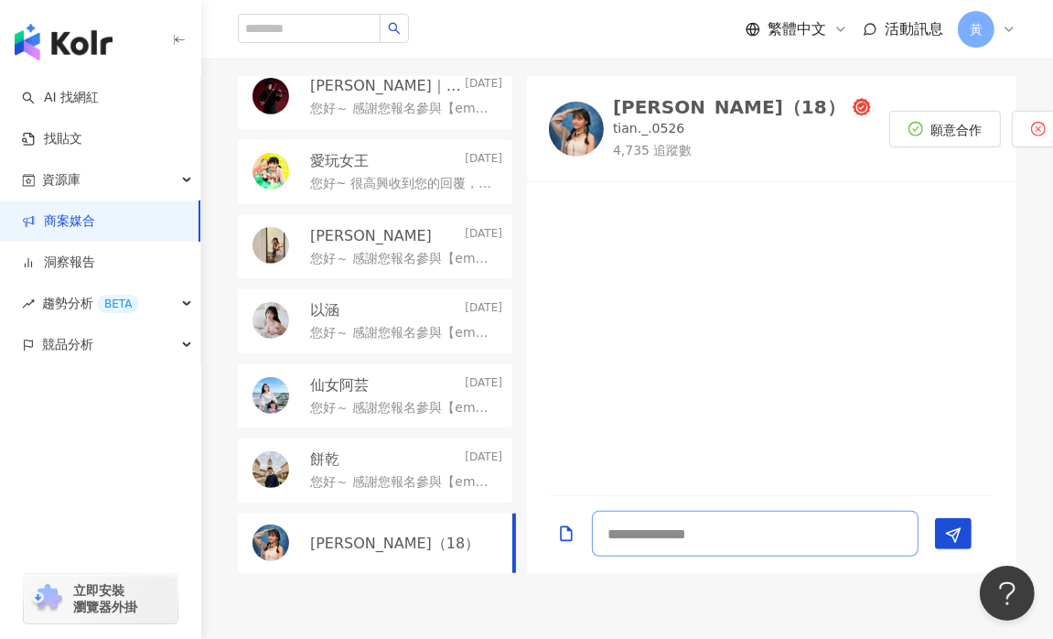
click at [712, 539] on textarea at bounding box center [755, 533] width 327 height 46
paste textarea "**********"
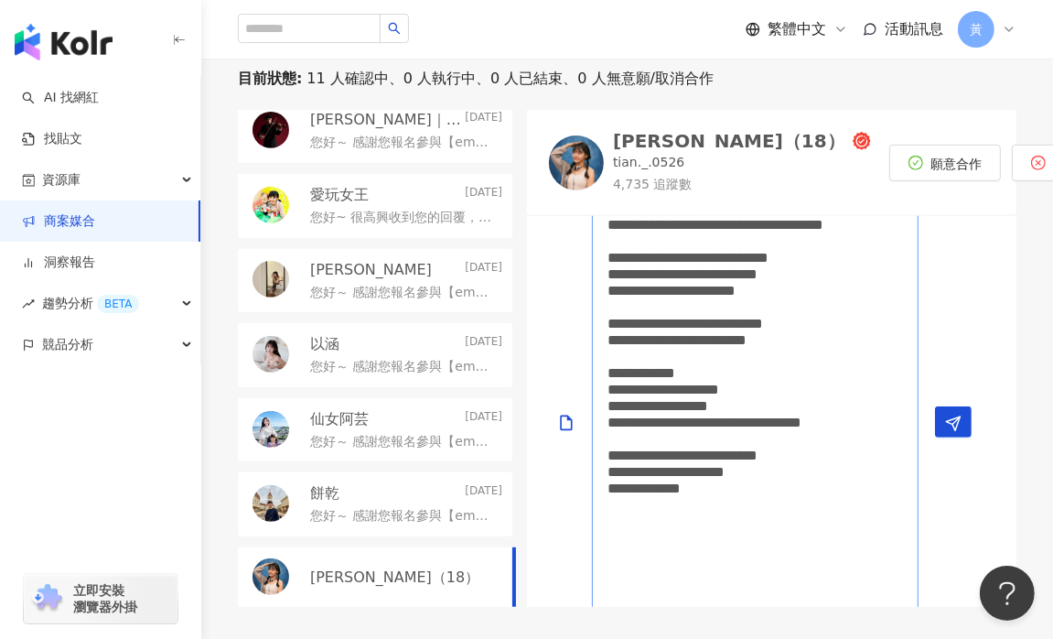
scroll to position [502, 0]
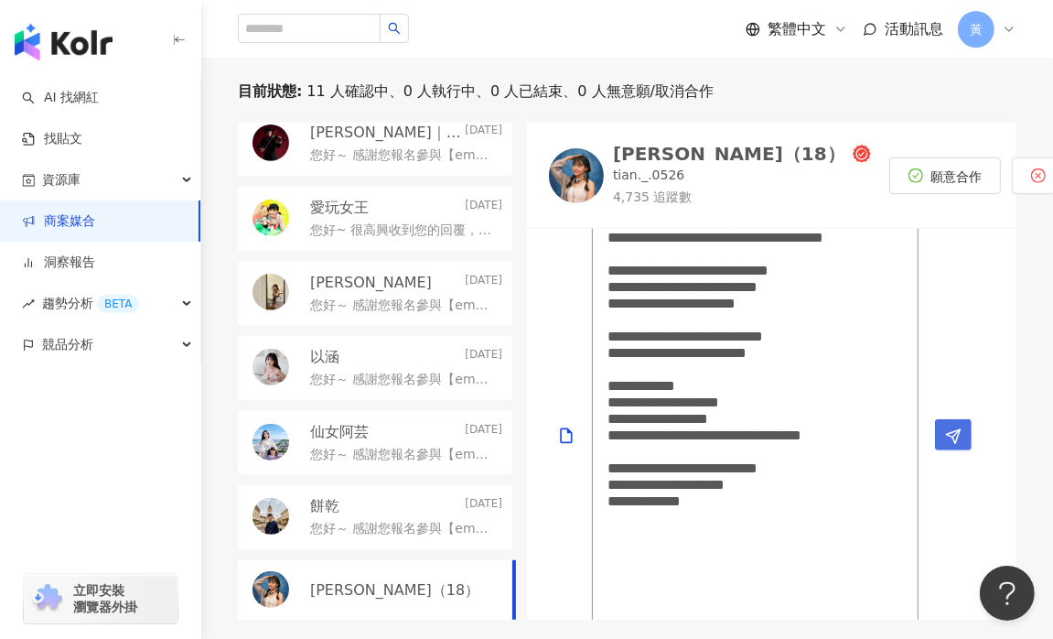
type textarea "**********"
click at [939, 434] on button "Send" at bounding box center [953, 434] width 37 height 31
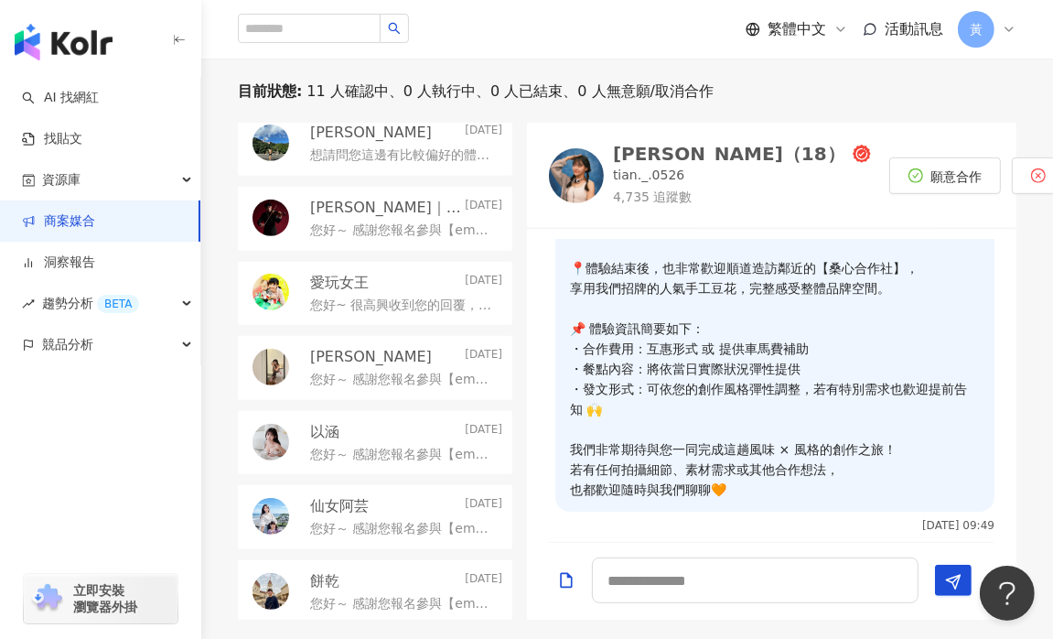
scroll to position [171, 0]
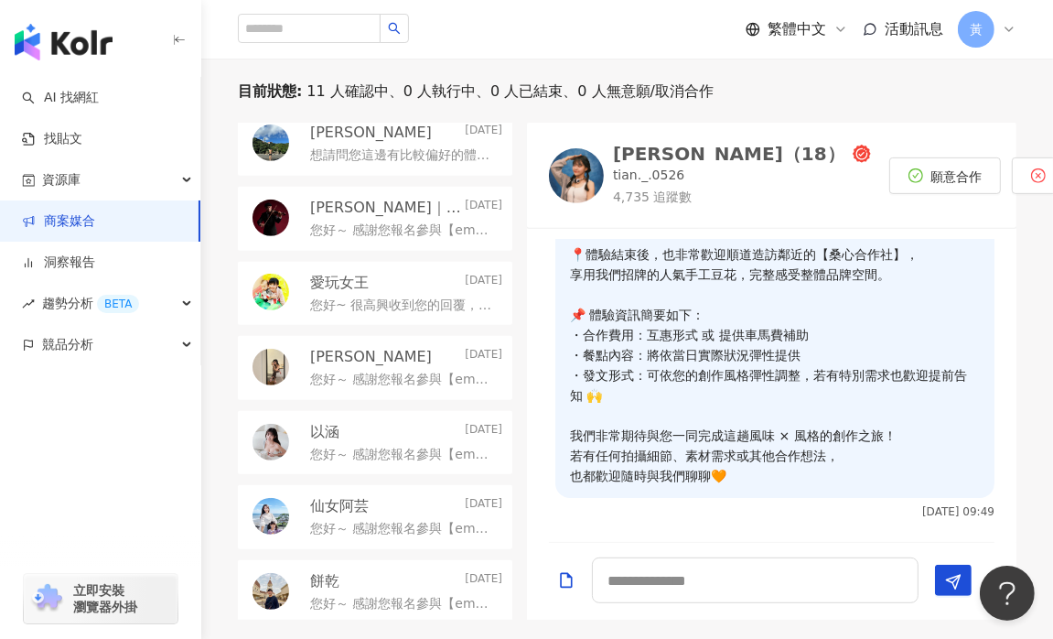
click at [572, 172] on img at bounding box center [576, 175] width 55 height 55
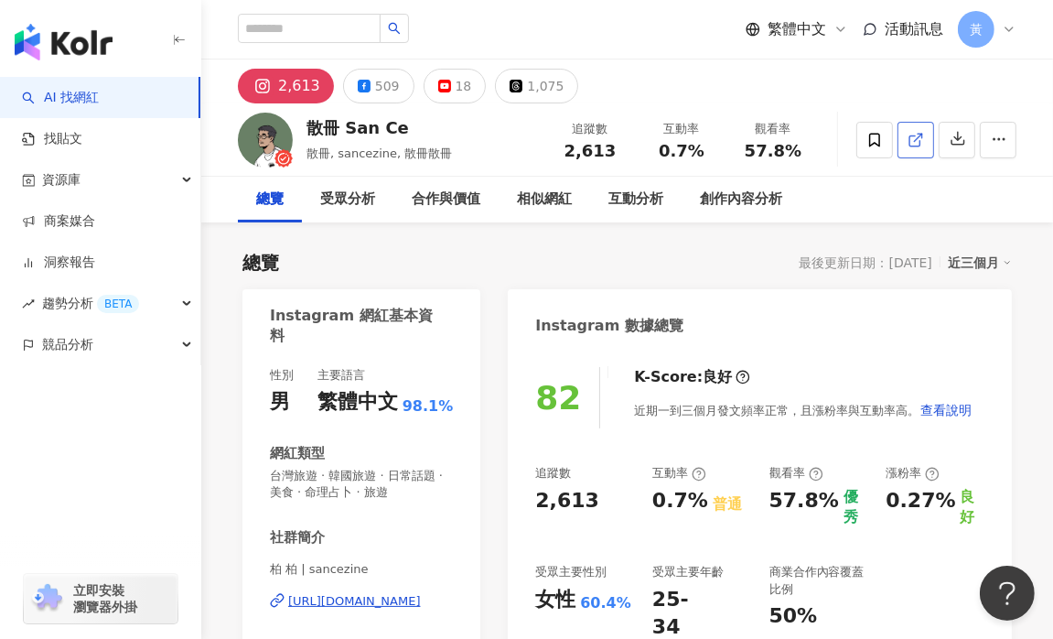
click at [917, 142] on icon at bounding box center [915, 140] width 16 height 16
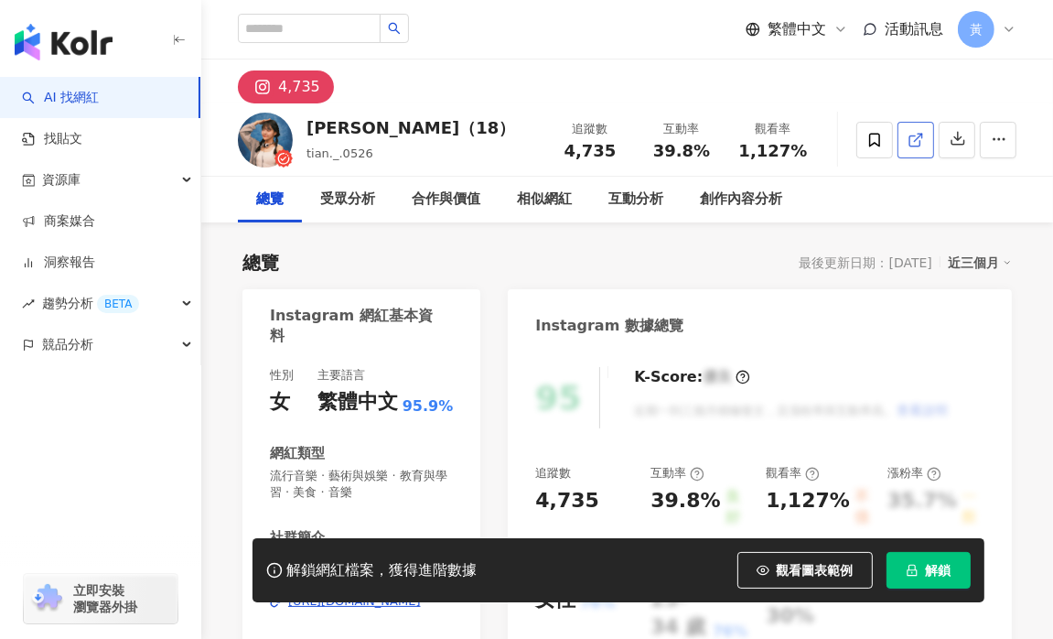
click at [926, 134] on link at bounding box center [915, 140] width 37 height 37
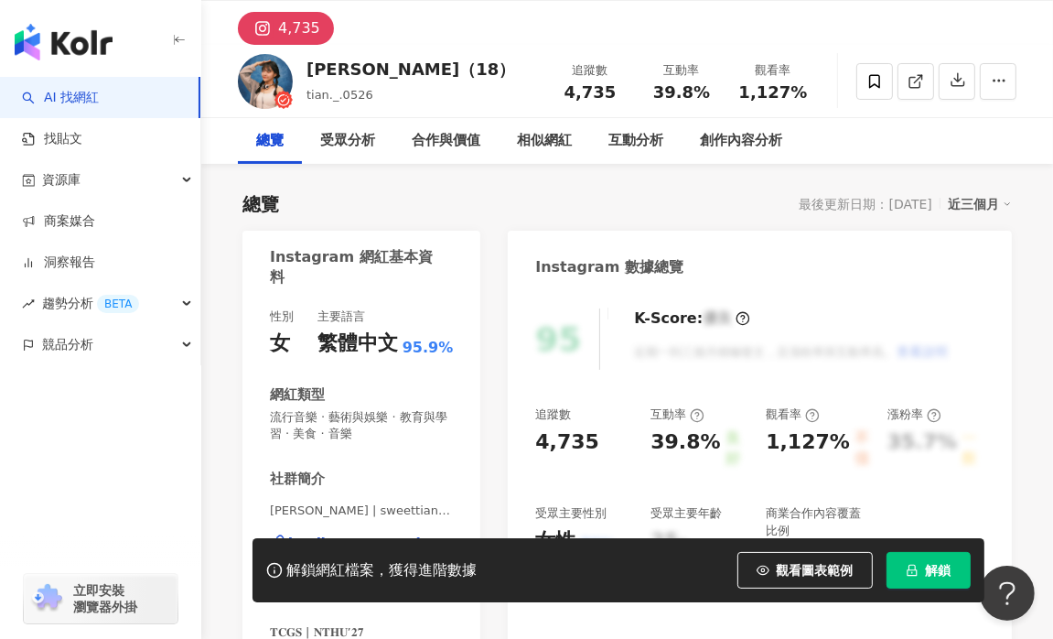
scroll to position [91, 0]
